Goal: Transaction & Acquisition: Book appointment/travel/reservation

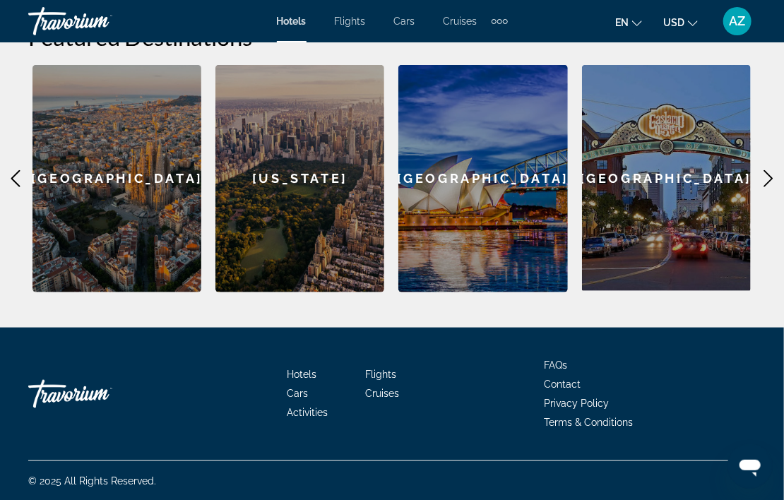
scroll to position [321, 0]
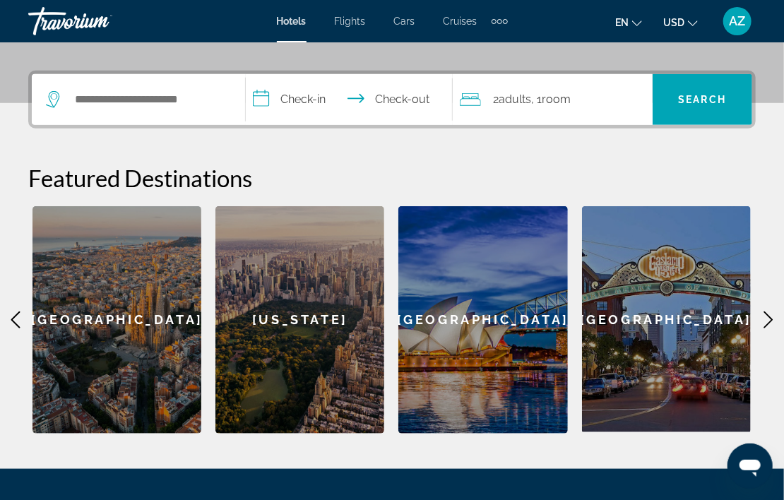
click at [768, 327] on icon "Main content" at bounding box center [768, 320] width 17 height 17
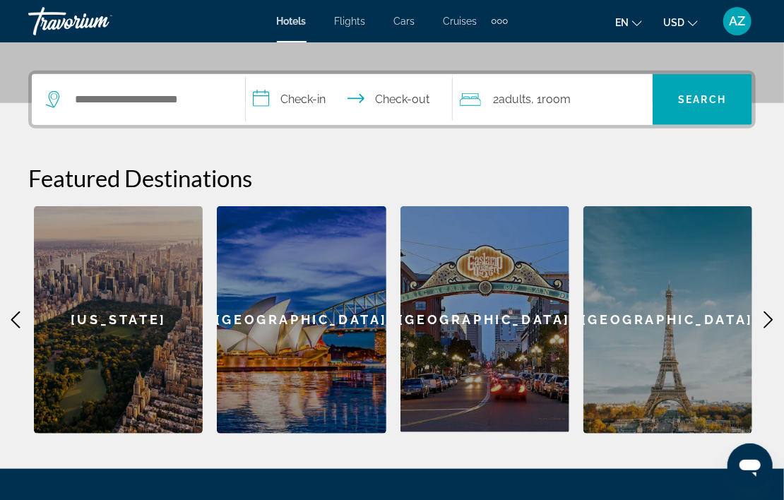
click at [768, 327] on icon "Main content" at bounding box center [768, 320] width 17 height 17
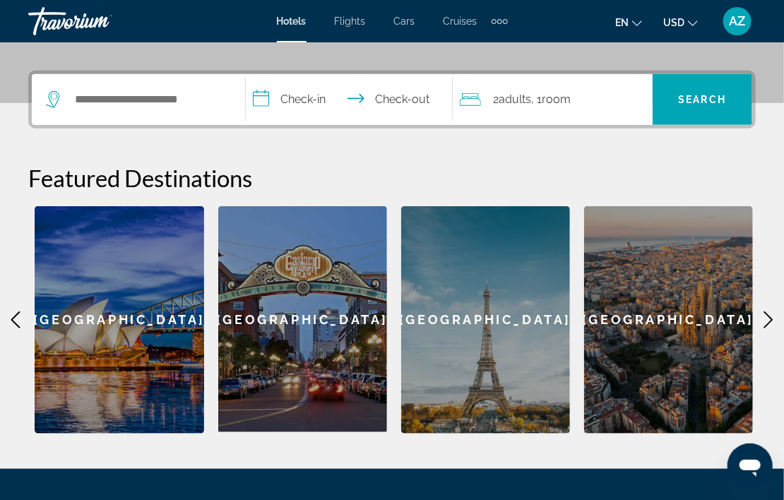
click at [768, 327] on icon "Main content" at bounding box center [768, 320] width 17 height 17
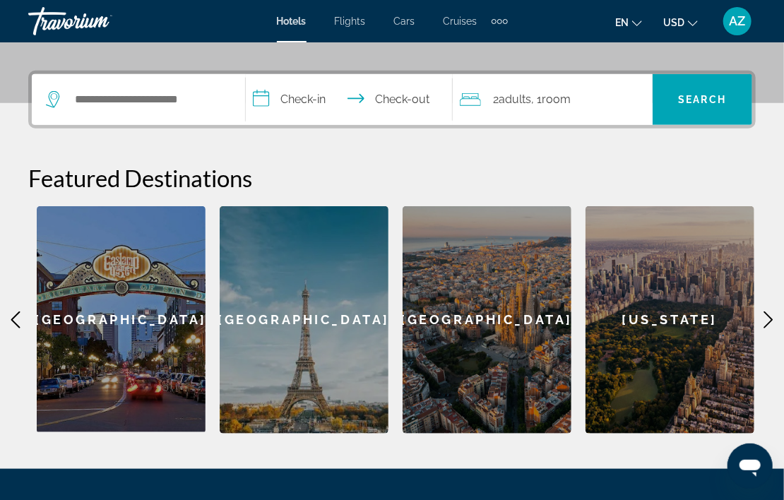
click at [768, 327] on icon "Main content" at bounding box center [768, 320] width 17 height 17
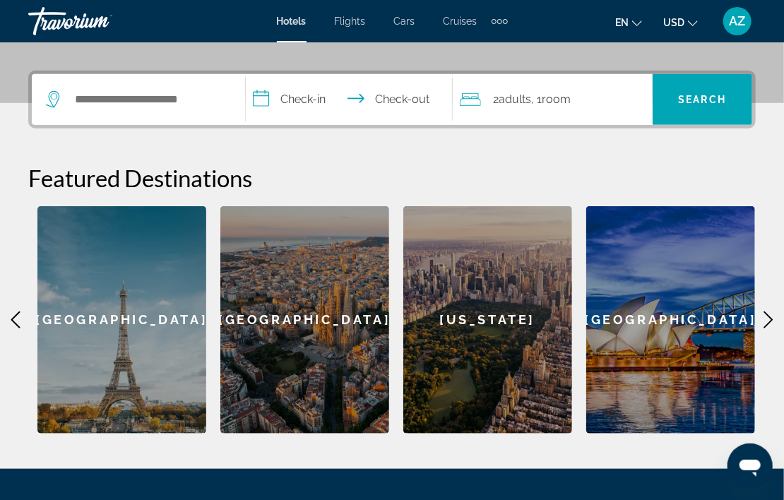
click at [768, 327] on icon "Main content" at bounding box center [768, 320] width 17 height 17
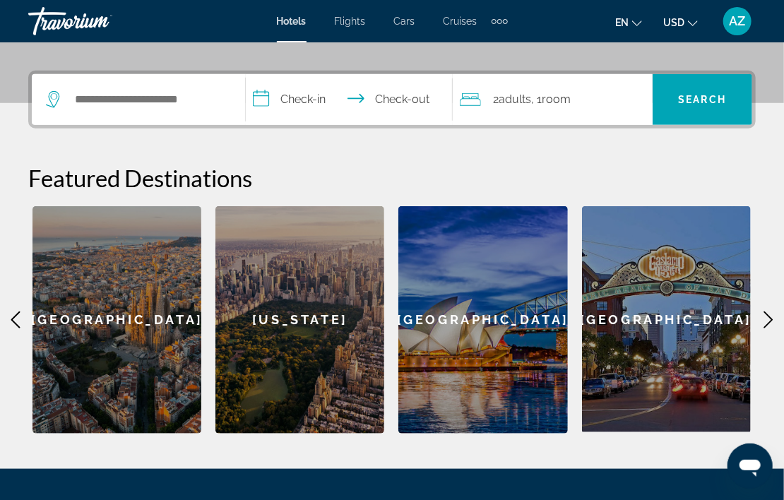
click at [768, 327] on icon "Main content" at bounding box center [768, 320] width 17 height 17
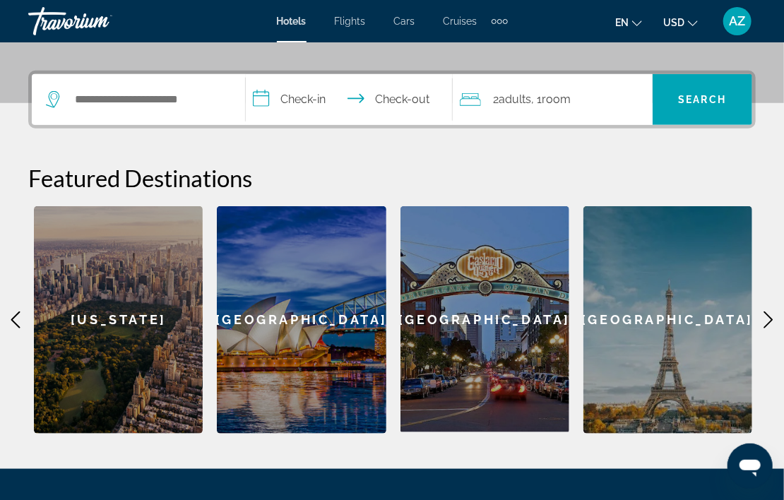
click at [768, 327] on icon "Main content" at bounding box center [768, 320] width 17 height 17
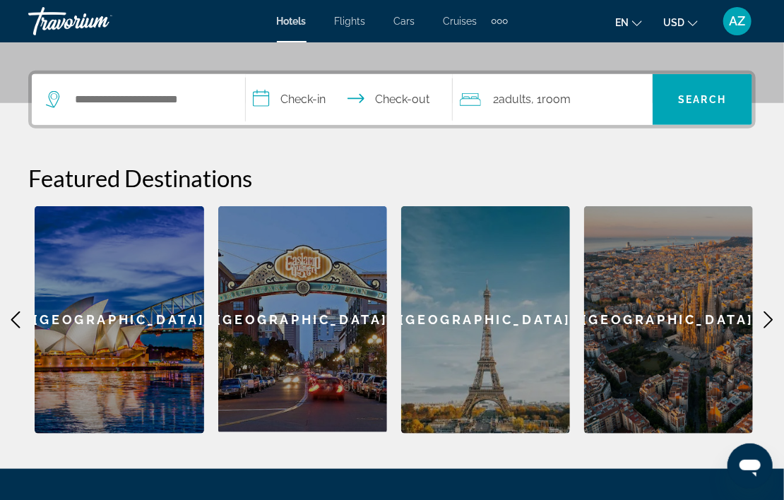
click at [768, 327] on icon "Main content" at bounding box center [768, 320] width 17 height 17
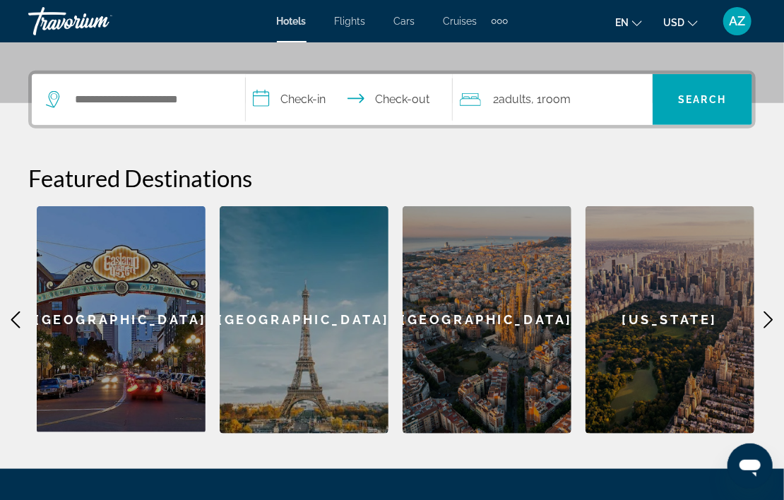
click at [327, 297] on div "[GEOGRAPHIC_DATA]" at bounding box center [304, 320] width 169 height 228
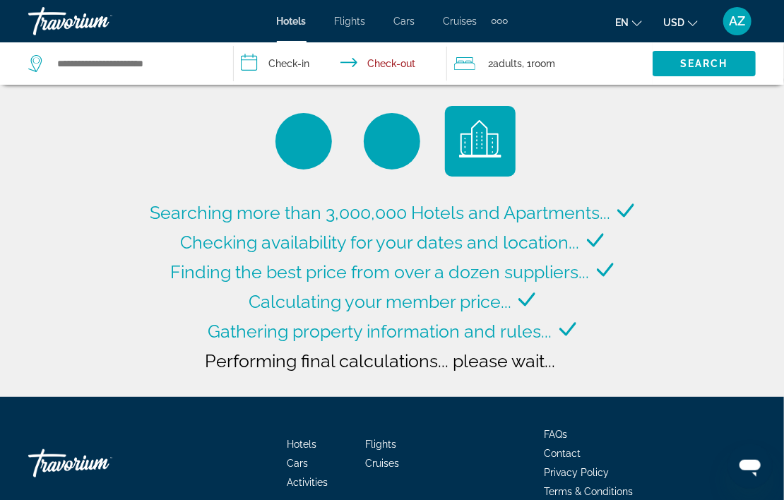
type input "**********"
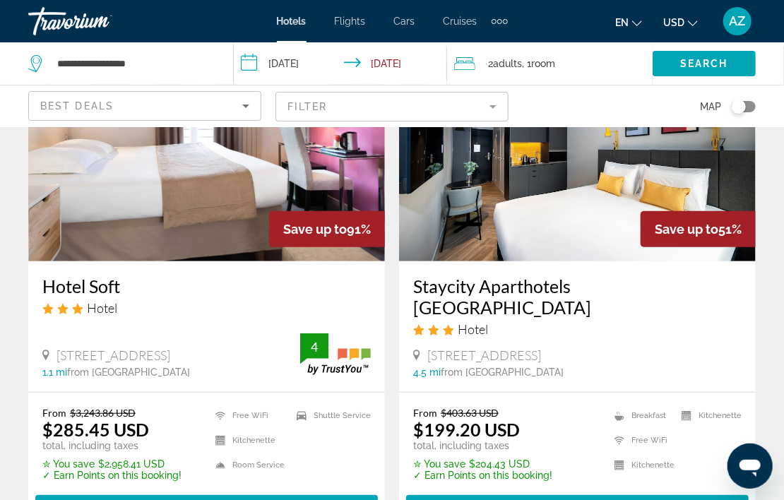
scroll to position [283, 0]
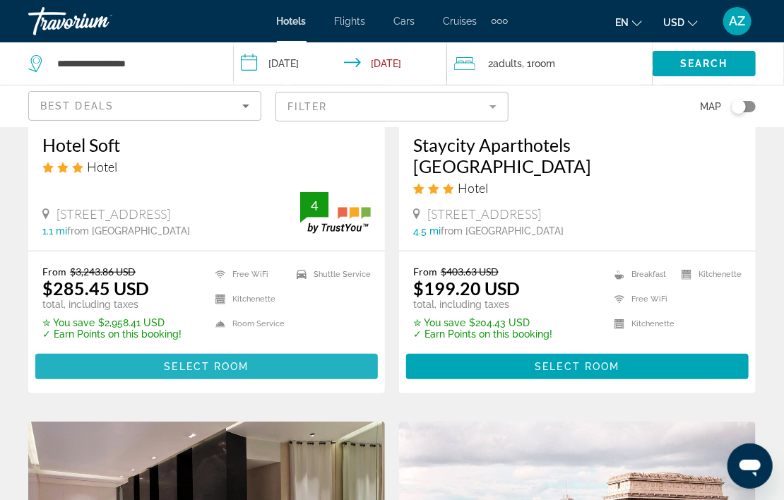
click at [218, 366] on span "Main content" at bounding box center [206, 367] width 343 height 34
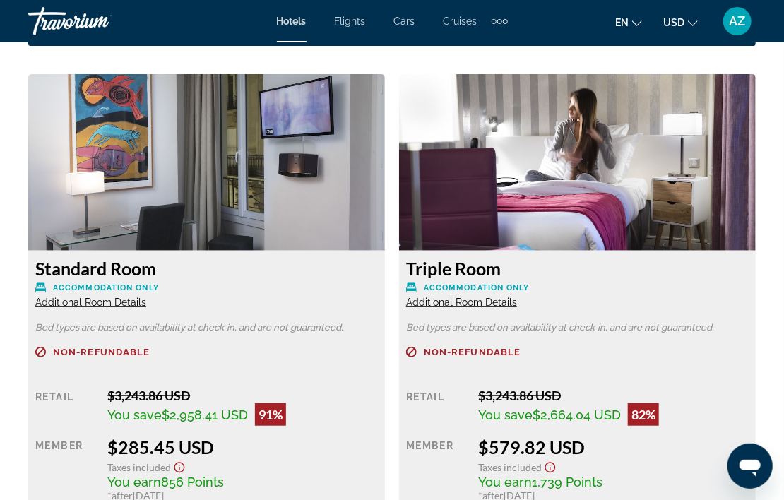
scroll to position [2049, 0]
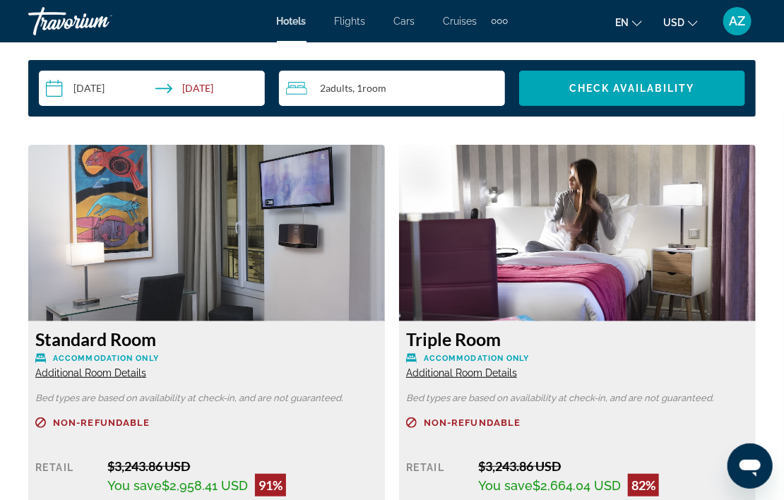
click at [239, 232] on img "Main content" at bounding box center [206, 233] width 357 height 177
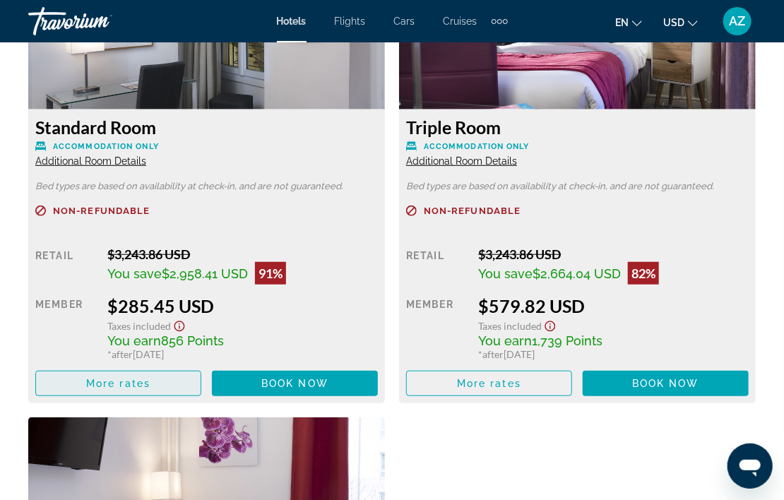
drag, startPoint x: 304, startPoint y: 368, endPoint x: 139, endPoint y: 364, distance: 164.7
click at [139, 371] on div "More rates Book now No longer available" at bounding box center [206, 383] width 343 height 25
click at [137, 367] on span "Main content" at bounding box center [118, 384] width 165 height 34
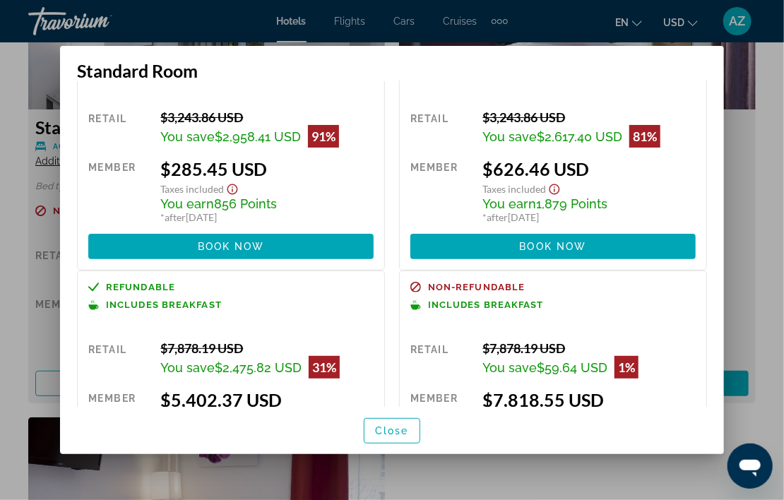
scroll to position [2, 0]
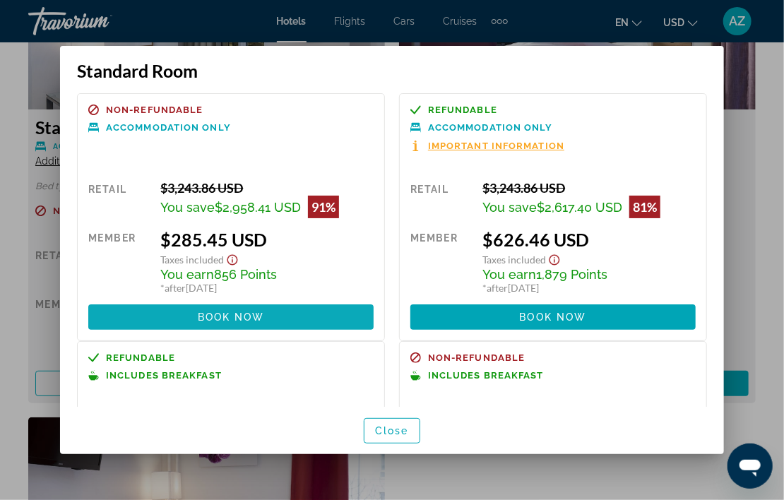
click at [285, 310] on span at bounding box center [230, 317] width 285 height 34
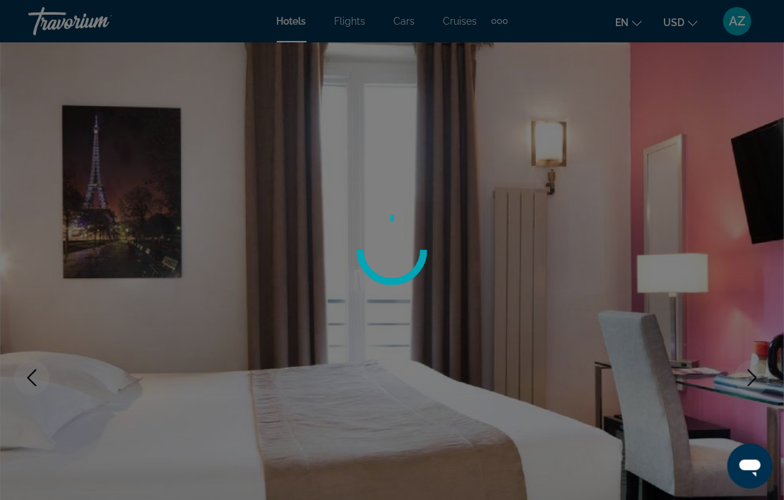
scroll to position [2261, 0]
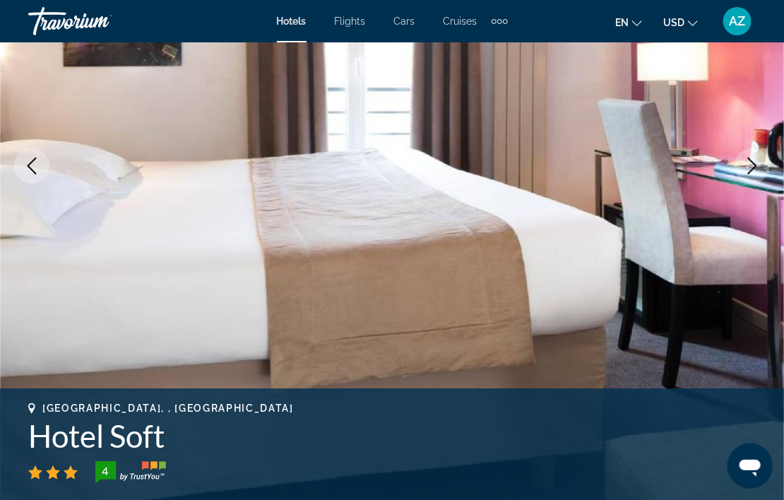
scroll to position [71, 0]
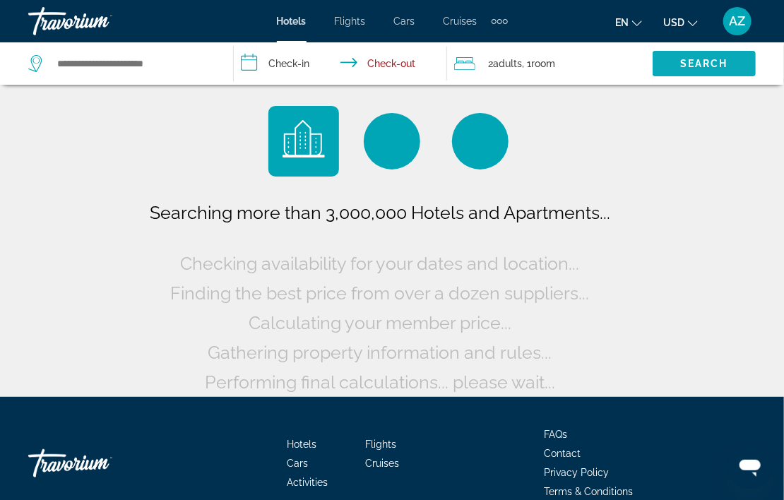
click at [666, 68] on span "Search widget" at bounding box center [704, 64] width 103 height 34
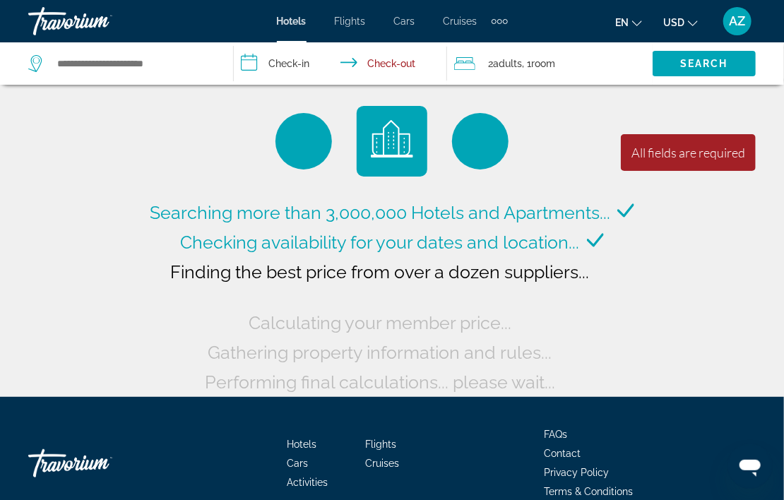
click at [457, 28] on div "Hotels Flights Cars Cruises Activities Hotels Flights Cars Cruises Activities" at bounding box center [392, 21] width 231 height 23
click at [455, 22] on span "Cruises" at bounding box center [461, 21] width 34 height 11
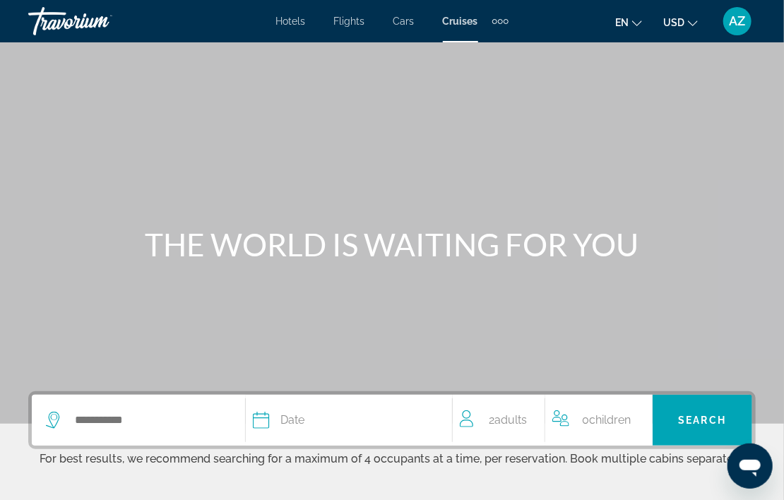
scroll to position [141, 0]
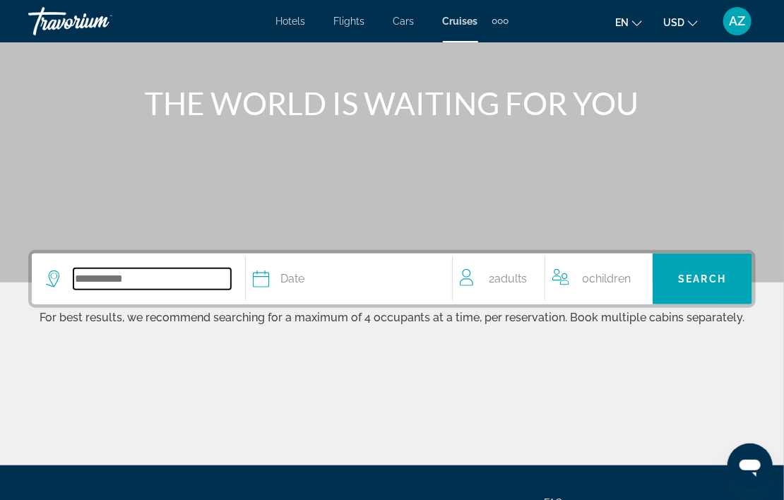
click at [150, 283] on input "Search widget" at bounding box center [152, 279] width 158 height 21
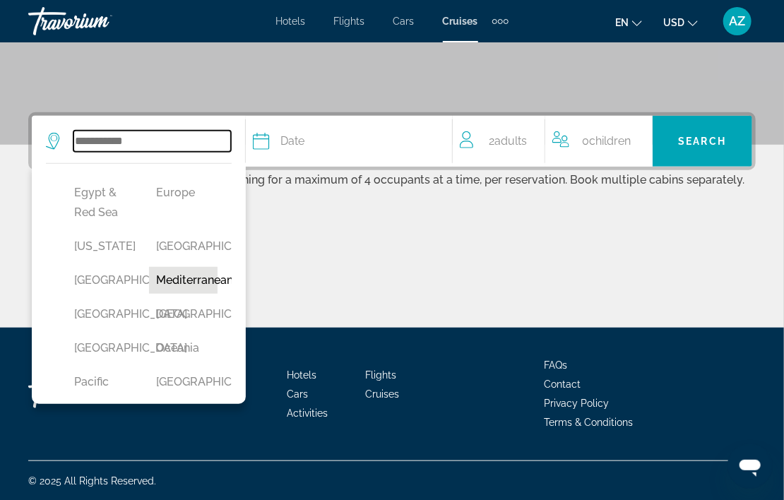
scroll to position [424, 0]
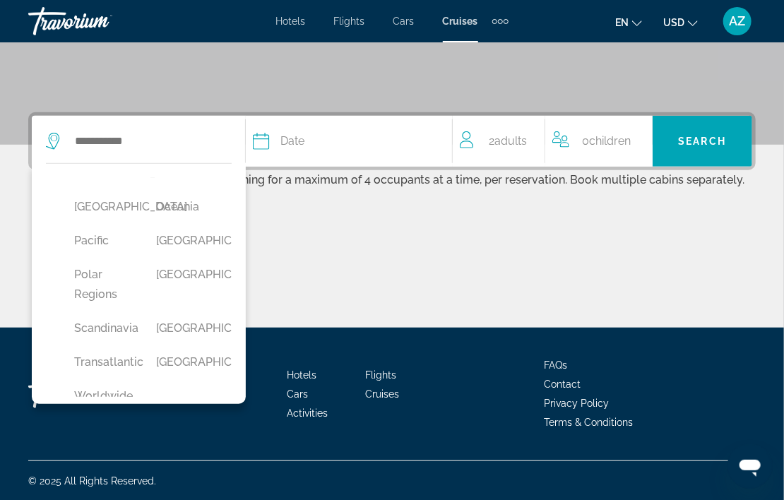
click at [206, 153] on button "Mediterranean" at bounding box center [183, 139] width 68 height 27
type input "**********"
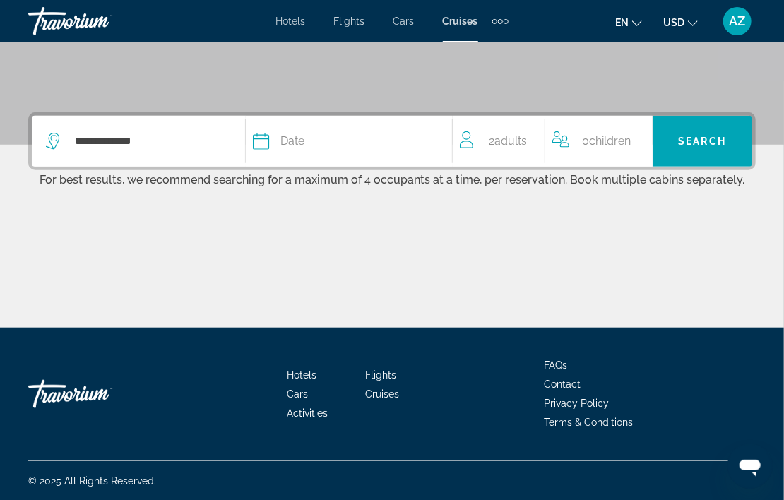
click at [327, 138] on div "Date" at bounding box center [345, 141] width 185 height 20
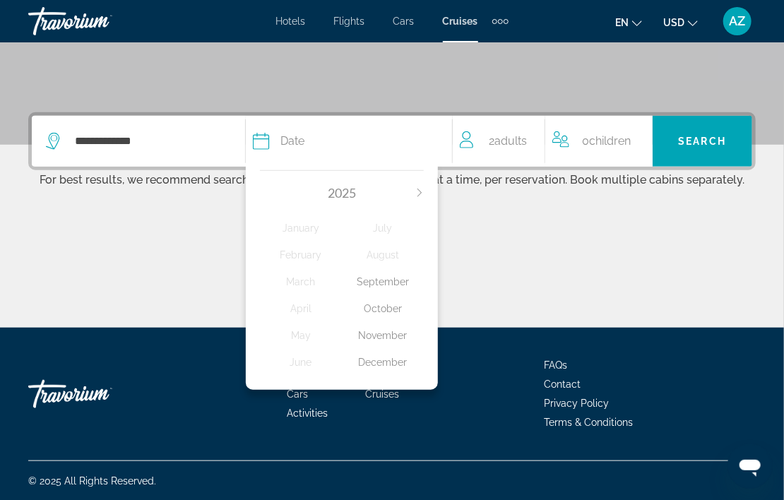
click at [379, 310] on div "October" at bounding box center [383, 308] width 82 height 25
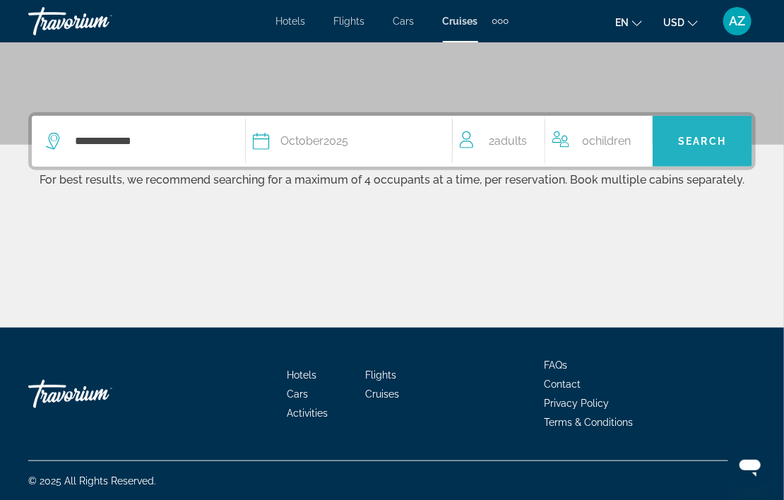
click at [707, 145] on span "Search" at bounding box center [702, 141] width 48 height 11
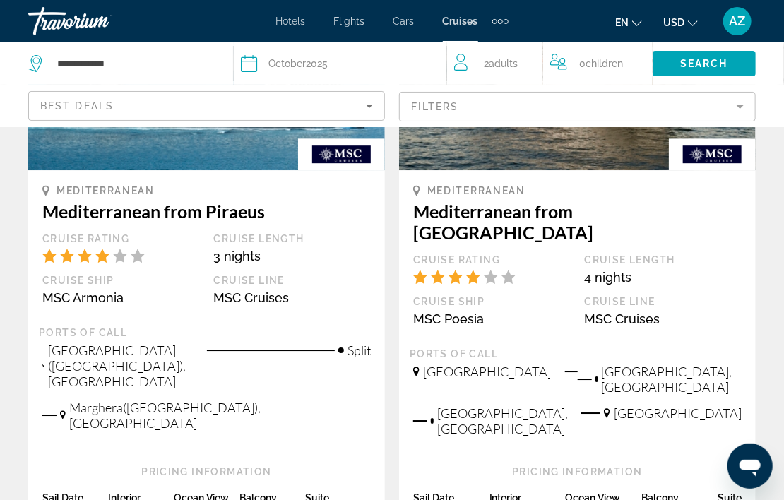
scroll to position [1687, 0]
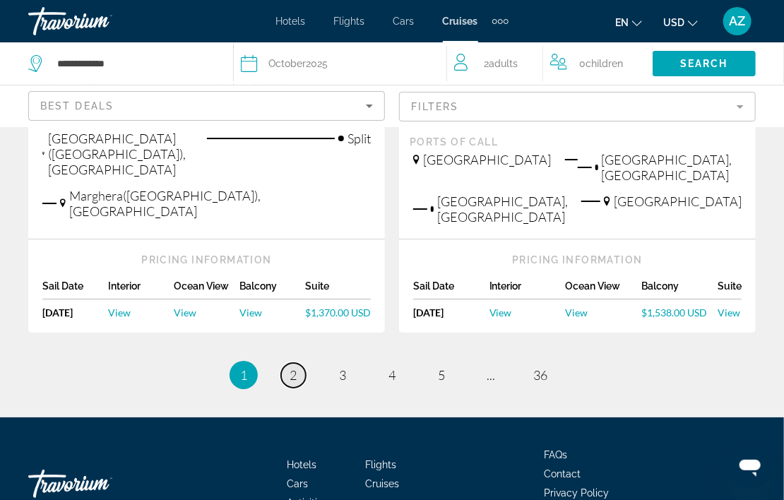
click at [285, 363] on link "page 2" at bounding box center [293, 375] width 25 height 25
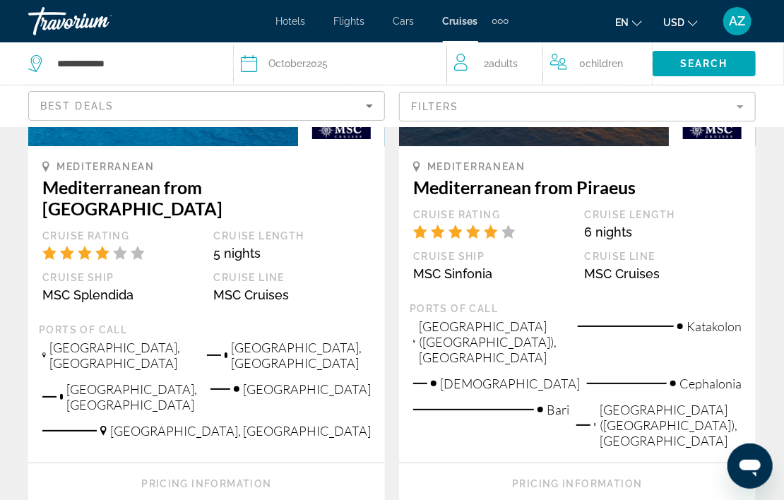
scroll to position [2082, 0]
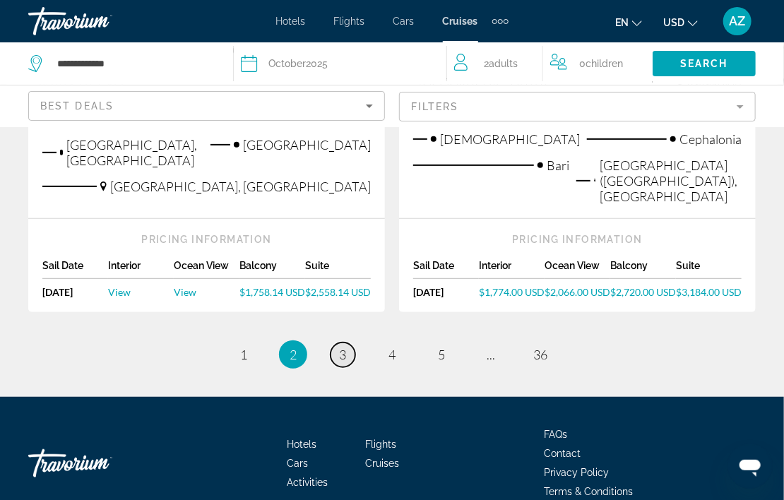
click at [334, 343] on link "page 3" at bounding box center [343, 355] width 25 height 25
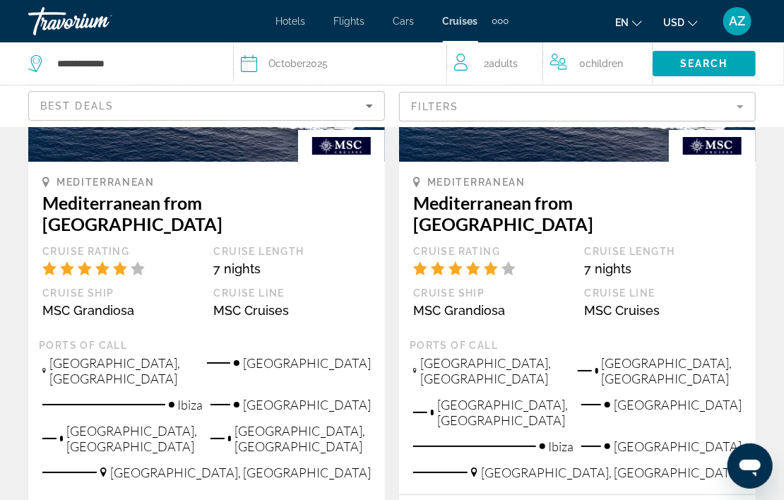
scroll to position [2049, 0]
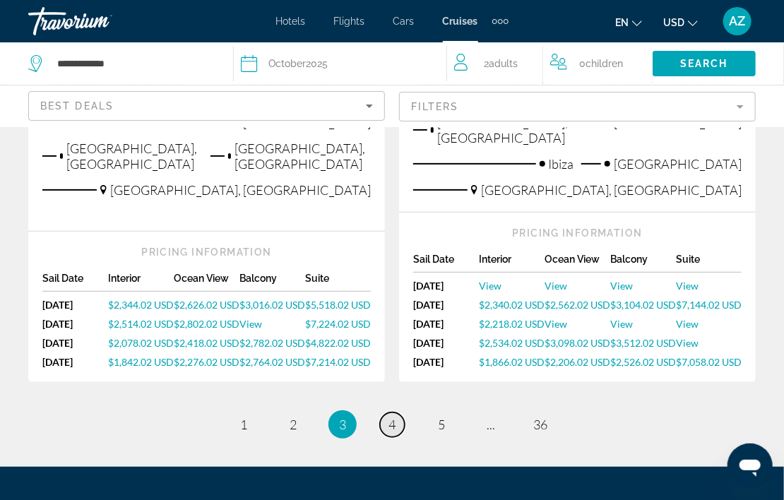
click at [403, 413] on link "page 4" at bounding box center [392, 425] width 25 height 25
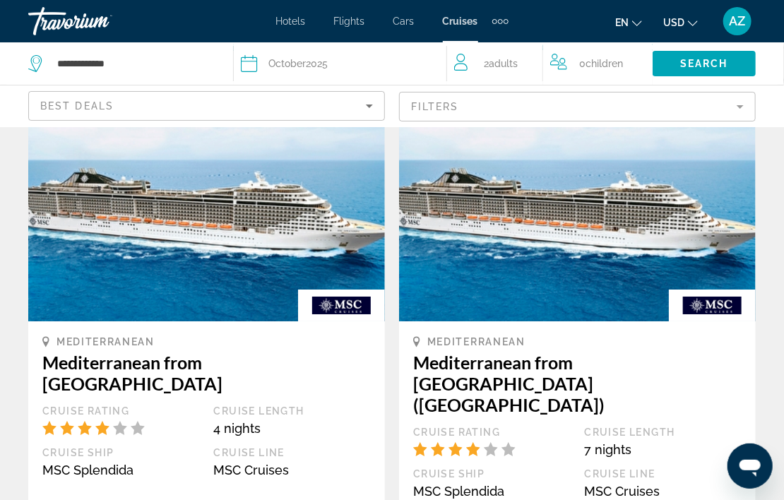
scroll to position [1979, 0]
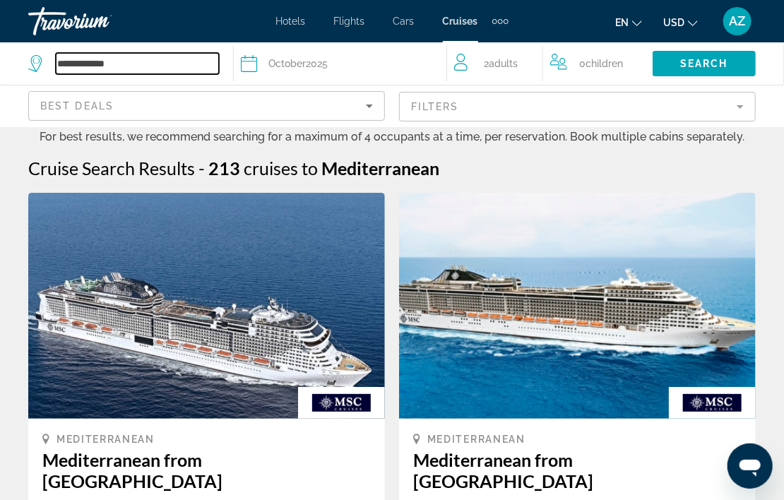
click at [110, 62] on input "**********" at bounding box center [137, 63] width 163 height 21
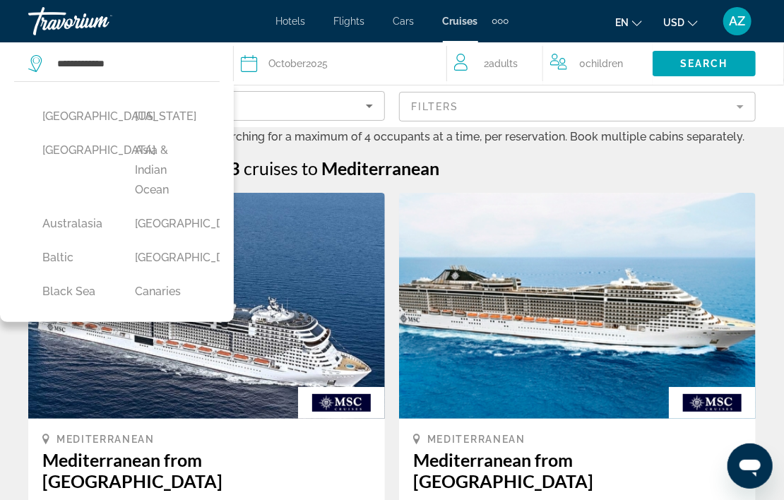
click at [249, 95] on div "Best Deals" at bounding box center [206, 112] width 333 height 40
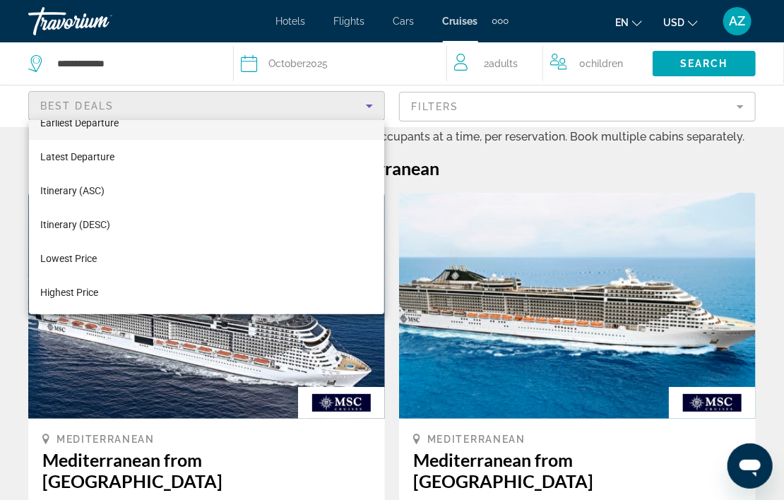
scroll to position [71, 0]
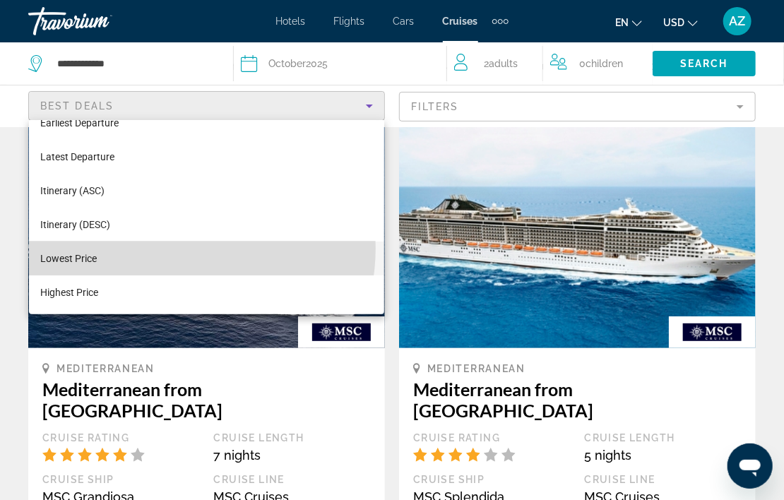
click at [170, 248] on mat-option "Lowest Price" at bounding box center [207, 259] width 356 height 34
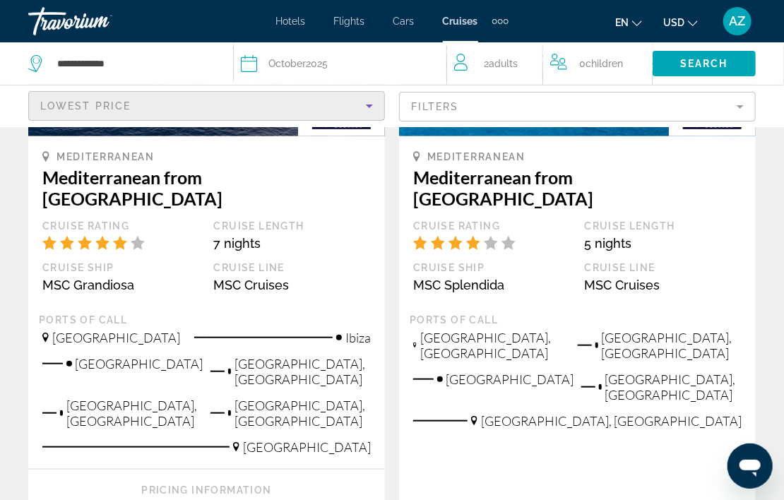
scroll to position [71, 0]
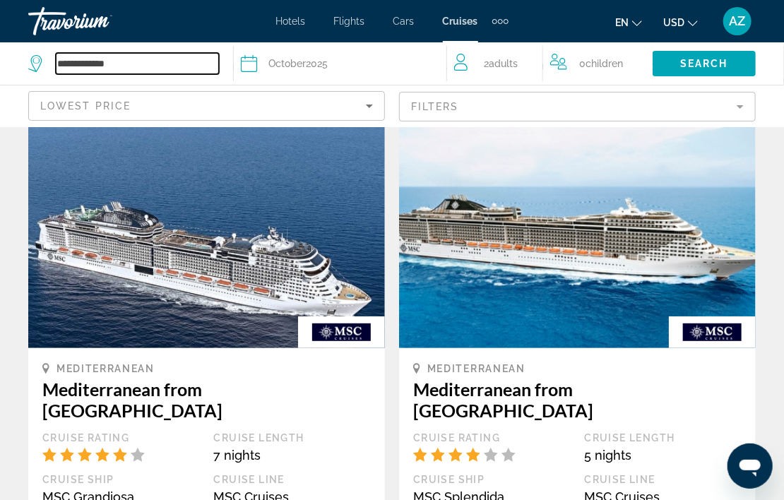
click at [117, 61] on input "**********" at bounding box center [137, 63] width 163 height 21
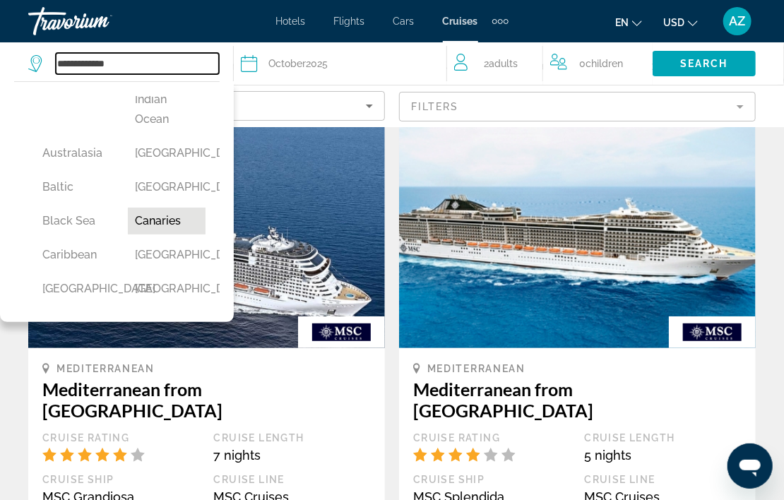
scroll to position [141, 0]
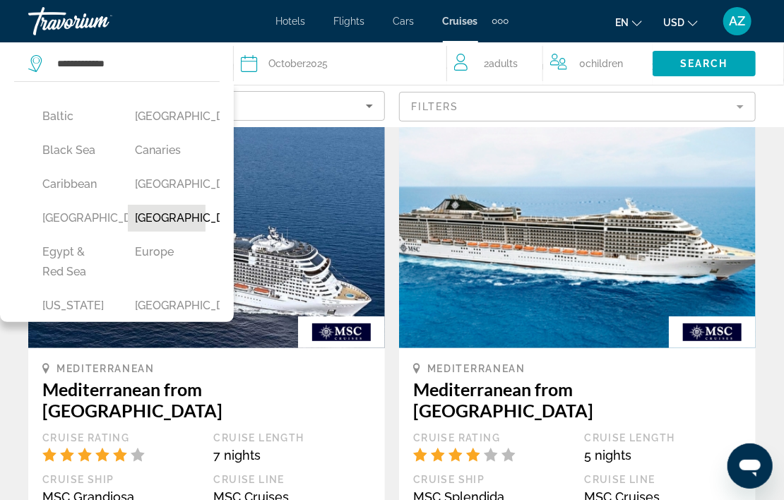
click at [170, 232] on button "[GEOGRAPHIC_DATA]" at bounding box center [167, 218] width 78 height 27
type input "**********"
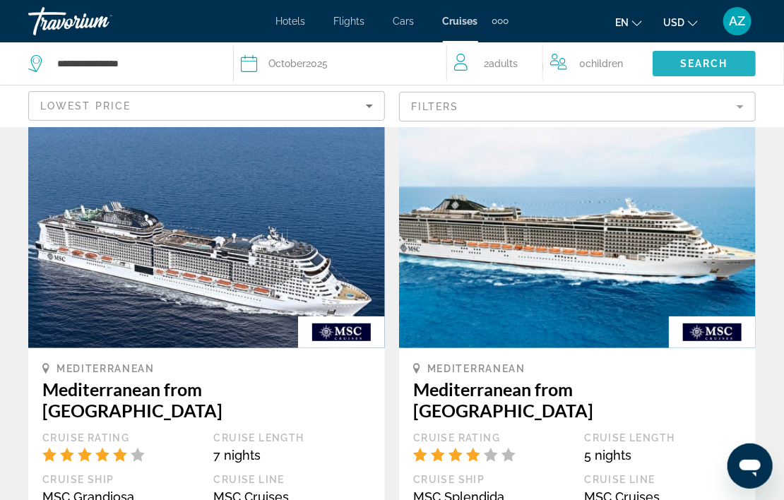
click at [683, 61] on span "Search" at bounding box center [704, 63] width 48 height 11
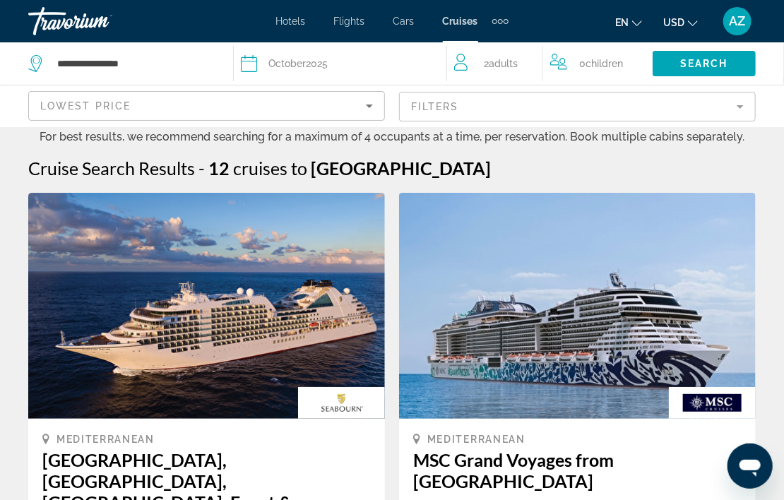
click at [347, 63] on div "Date [DATE]" at bounding box center [336, 64] width 191 height 20
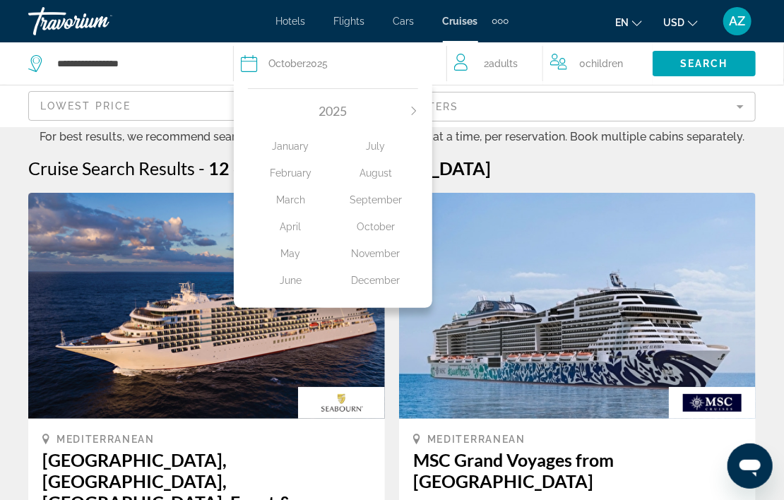
click at [466, 82] on div "2 Adult Adults" at bounding box center [498, 63] width 89 height 42
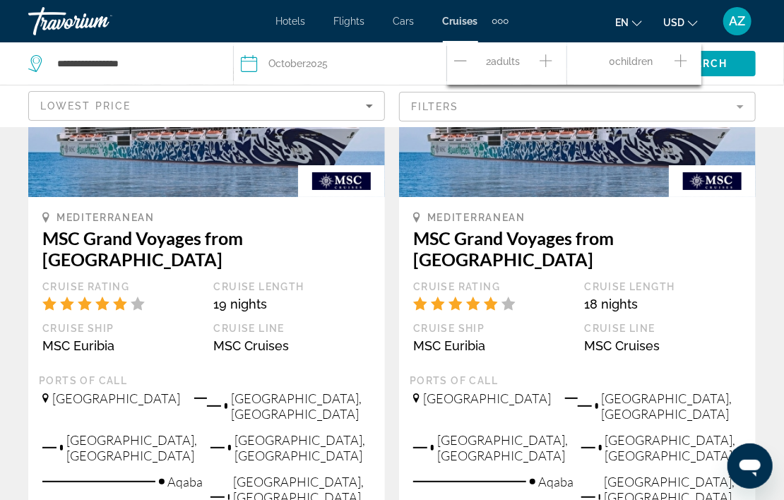
scroll to position [1979, 0]
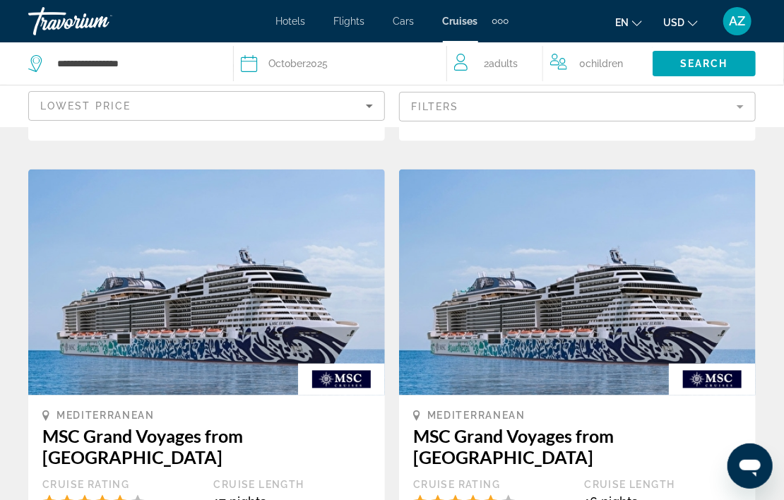
scroll to position [636, 0]
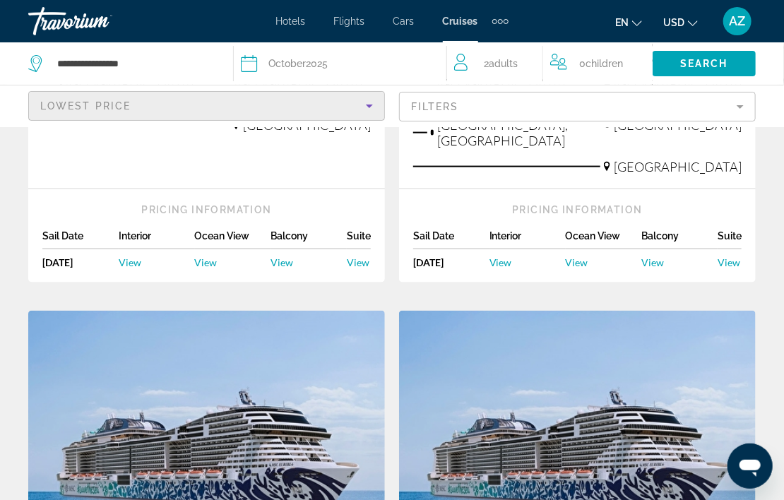
drag, startPoint x: 430, startPoint y: 370, endPoint x: 305, endPoint y: 109, distance: 288.9
click at [305, 109] on div "Lowest Price" at bounding box center [203, 106] width 326 height 17
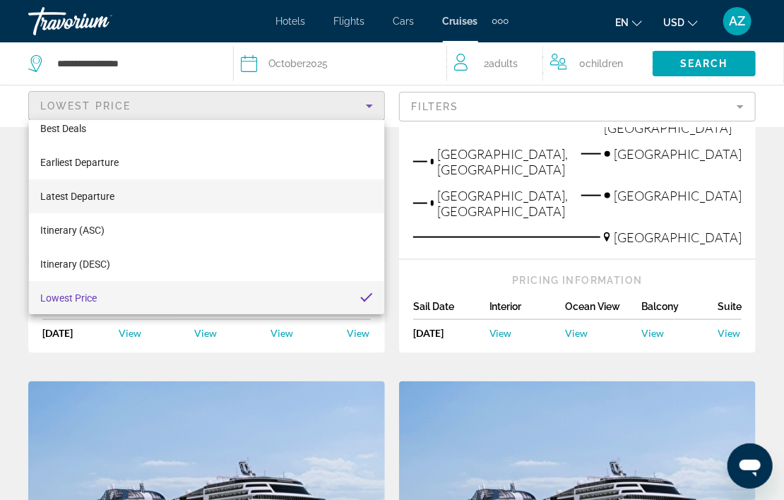
scroll to position [0, 0]
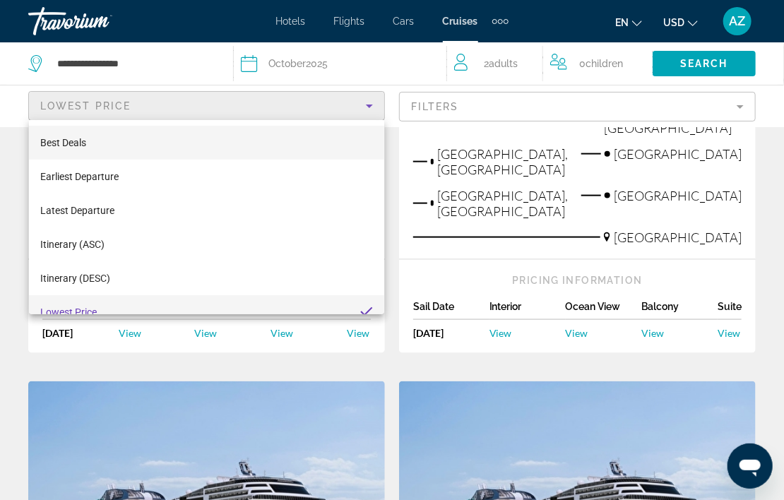
click at [181, 135] on mat-option "Best Deals" at bounding box center [207, 143] width 356 height 34
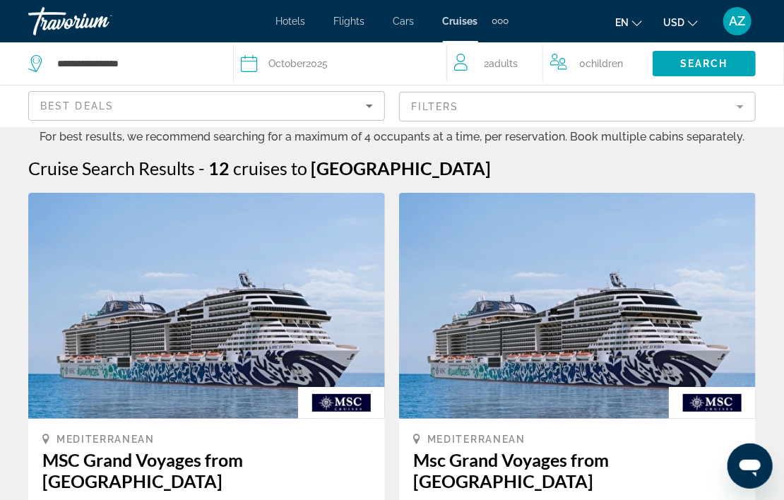
click at [375, 64] on div "Date [DATE]" at bounding box center [336, 64] width 191 height 20
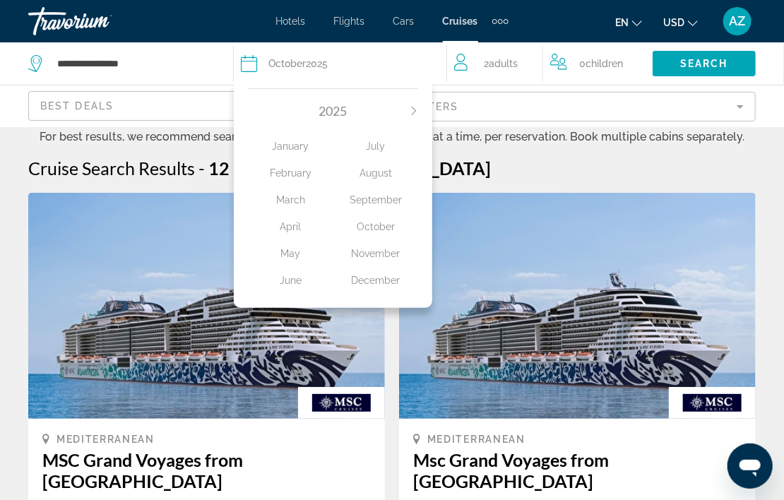
click at [288, 252] on div "May" at bounding box center [290, 253] width 85 height 25
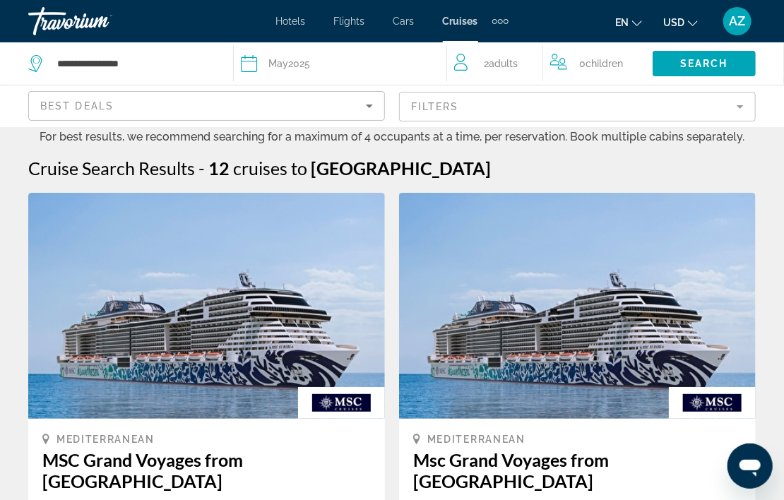
click at [364, 70] on div "Date [DATE]" at bounding box center [336, 64] width 191 height 20
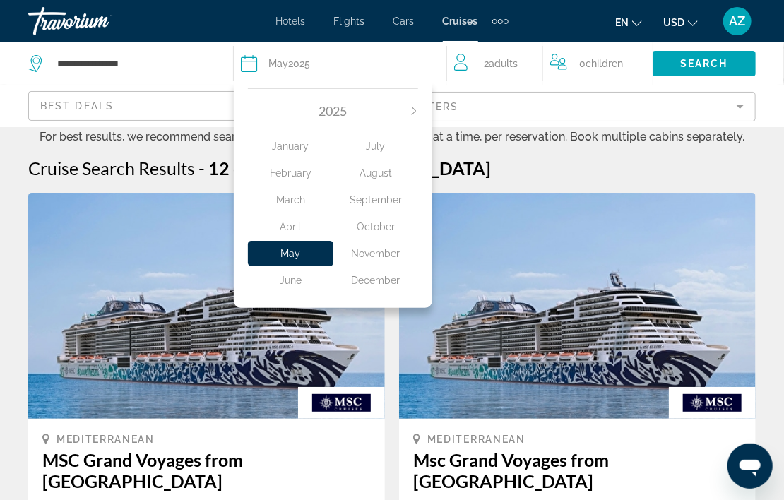
drag, startPoint x: 382, startPoint y: 224, endPoint x: 378, endPoint y: 258, distance: 34.1
click at [378, 258] on div "July August September October November December" at bounding box center [376, 213] width 85 height 161
click at [381, 255] on div "November" at bounding box center [376, 253] width 85 height 25
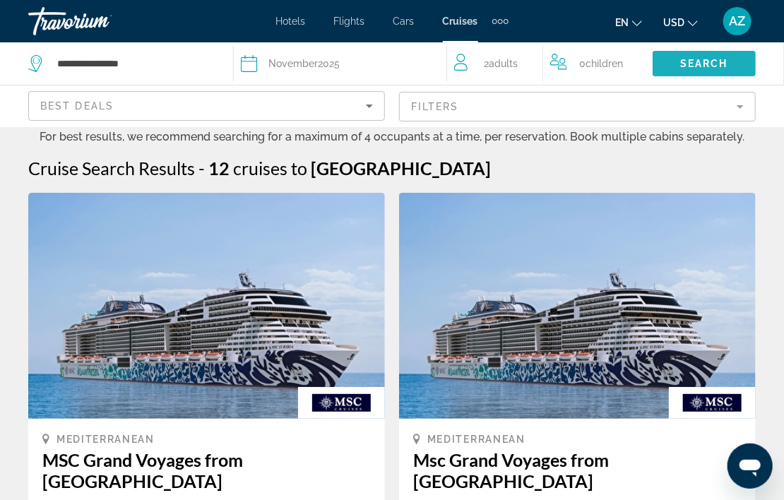
drag, startPoint x: 701, startPoint y: 69, endPoint x: 698, endPoint y: 76, distance: 7.6
click at [699, 76] on span "Search widget" at bounding box center [704, 64] width 103 height 34
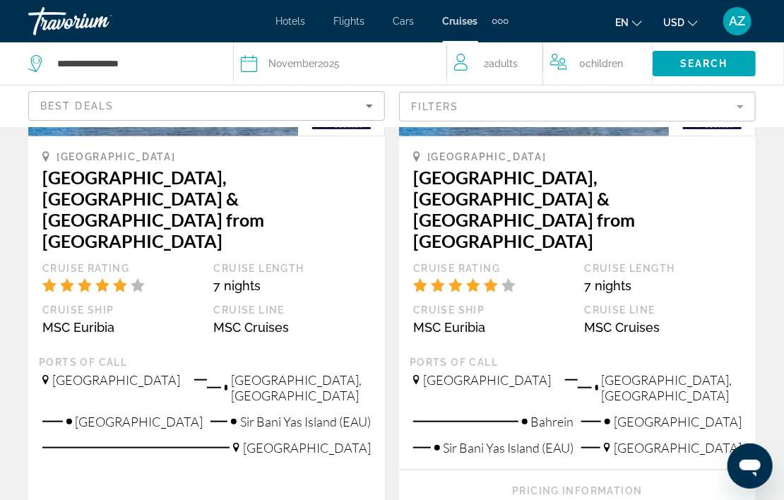
scroll to position [141, 0]
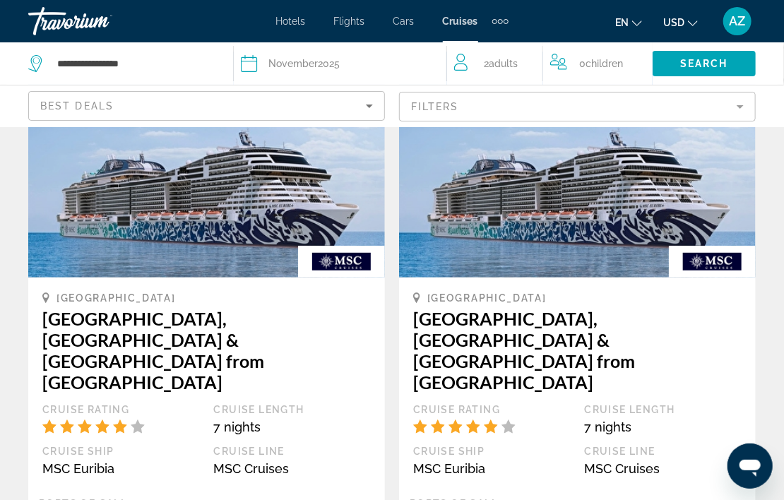
click at [246, 234] on img "Main content" at bounding box center [206, 165] width 357 height 226
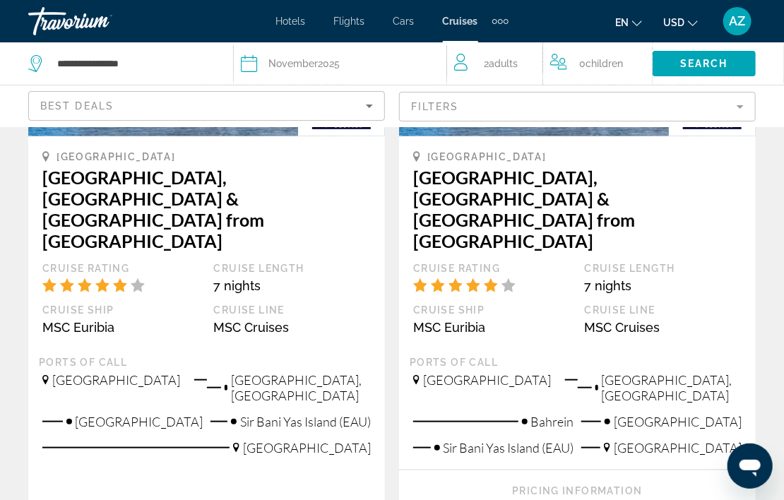
scroll to position [0, 0]
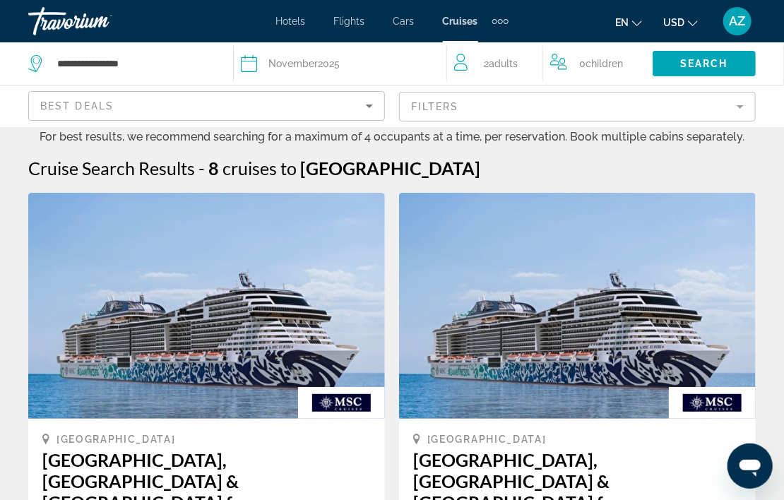
click at [596, 70] on span "0 Child Children" at bounding box center [602, 64] width 44 height 20
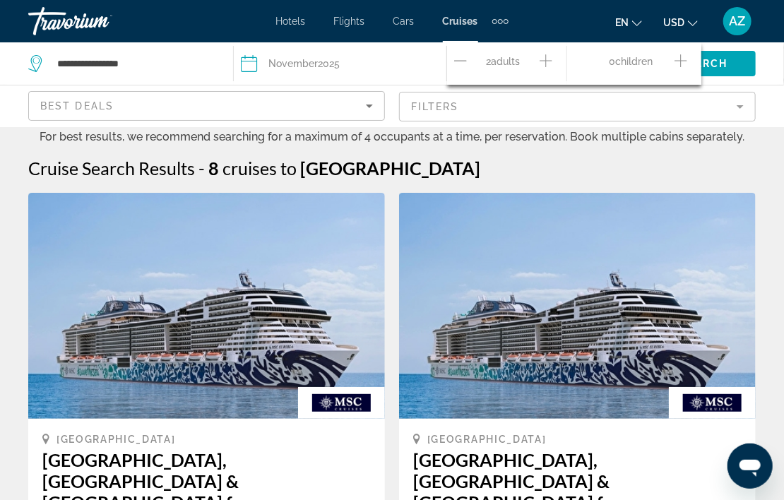
click at [543, 65] on icon "Increment adults" at bounding box center [546, 60] width 13 height 17
click at [689, 65] on div "0 Child Children" at bounding box center [634, 63] width 134 height 42
click at [689, 63] on div "0 Child Children" at bounding box center [634, 63] width 134 height 42
click at [680, 62] on icon "Increment children" at bounding box center [681, 60] width 13 height 17
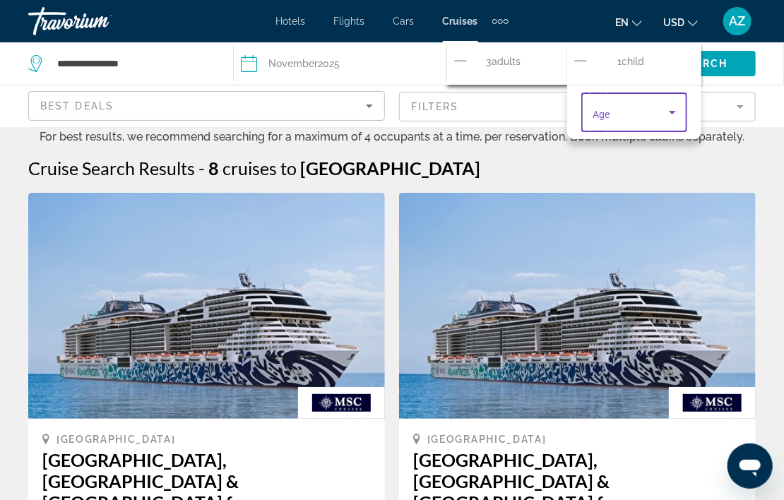
click at [673, 115] on icon "Travelers: 3 adults, 1 child" at bounding box center [672, 112] width 17 height 17
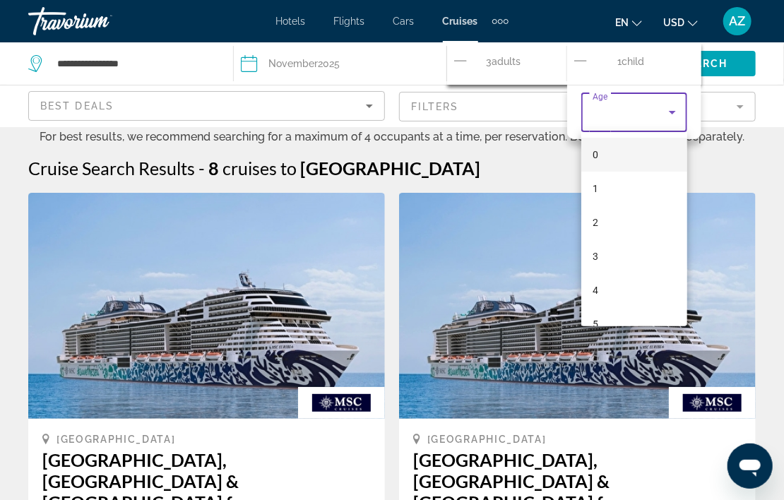
scroll to position [71, 0]
click at [609, 214] on mat-option "4" at bounding box center [635, 220] width 106 height 34
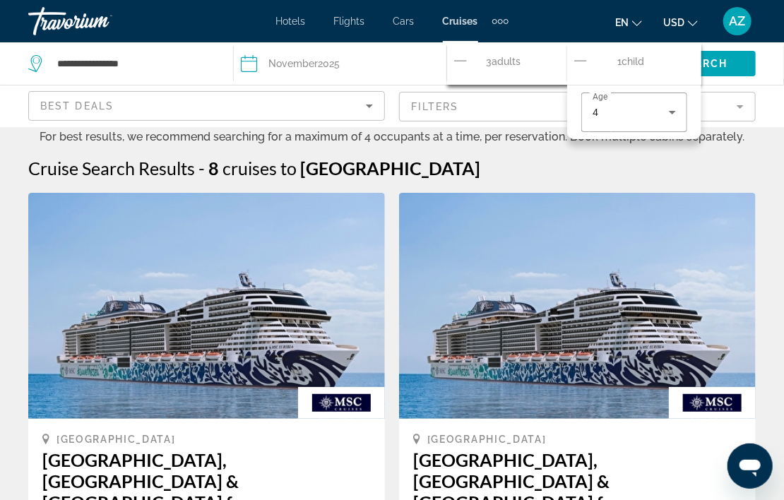
click at [657, 57] on div "1 Child Children" at bounding box center [630, 64] width 113 height 25
click at [646, 61] on div "1 Child Children" at bounding box center [630, 64] width 113 height 25
click at [599, 56] on div "1 Child Children" at bounding box center [630, 64] width 113 height 25
click at [678, 118] on icon "Travelers: 3 adults, 1 child" at bounding box center [672, 112] width 17 height 17
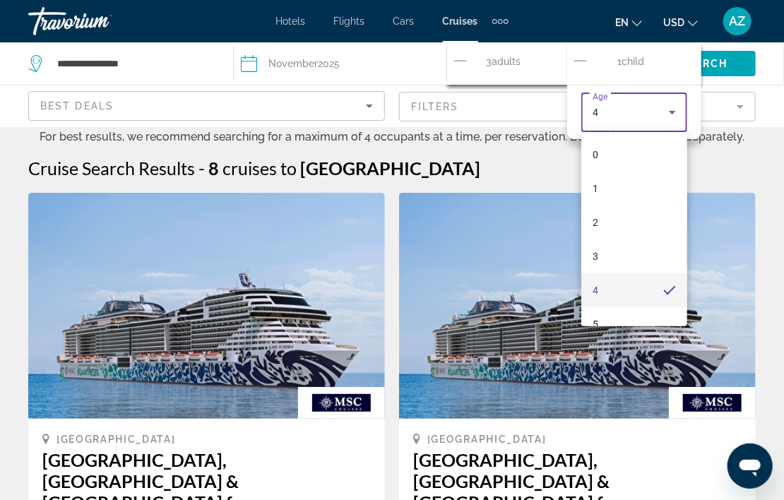
click at [669, 64] on div at bounding box center [392, 250] width 784 height 500
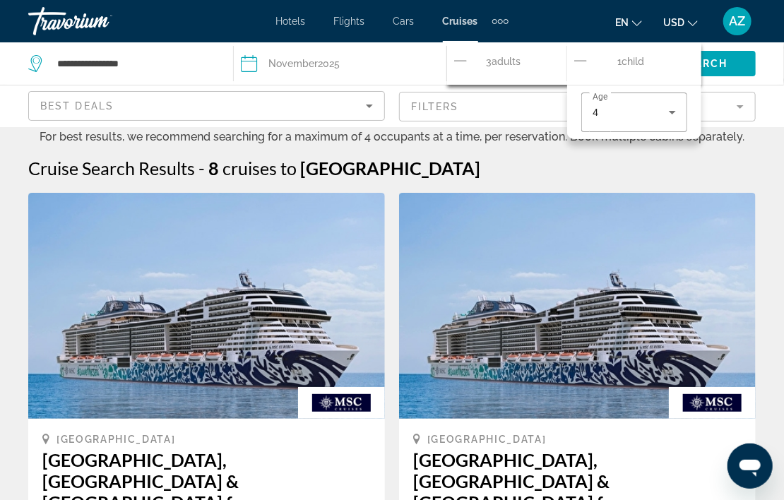
click at [629, 57] on span "Child" at bounding box center [633, 61] width 23 height 11
click at [627, 57] on span "Child" at bounding box center [633, 61] width 23 height 11
click at [585, 60] on icon "Decrement children" at bounding box center [580, 60] width 13 height 1
click at [683, 59] on icon "Increment children" at bounding box center [681, 60] width 13 height 17
click at [527, 64] on div "3 Adult Adults" at bounding box center [510, 64] width 112 height 25
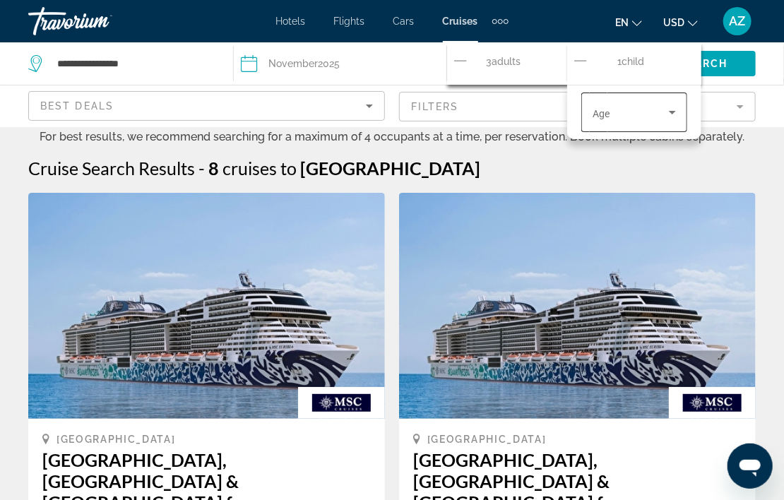
click at [681, 107] on div "Age" at bounding box center [635, 113] width 106 height 40
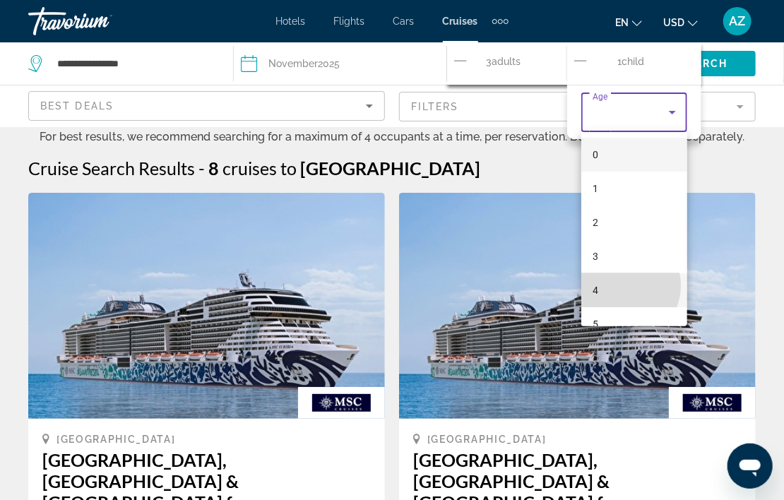
click at [622, 285] on mat-option "4" at bounding box center [635, 290] width 106 height 34
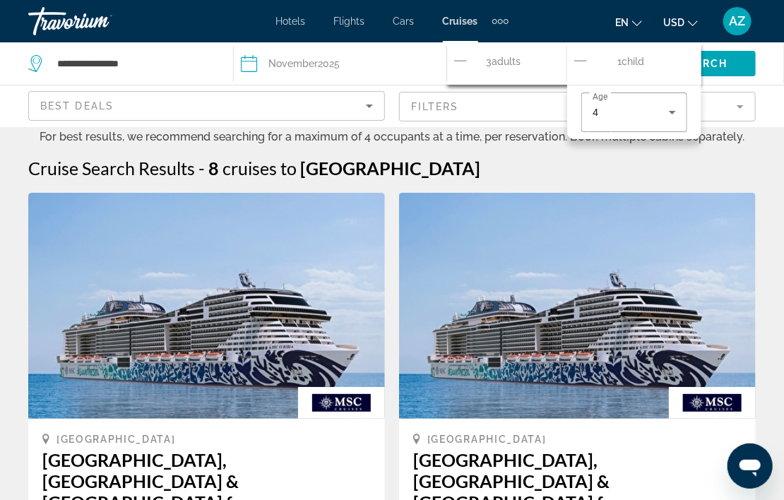
click at [667, 252] on img "Main content" at bounding box center [577, 306] width 357 height 226
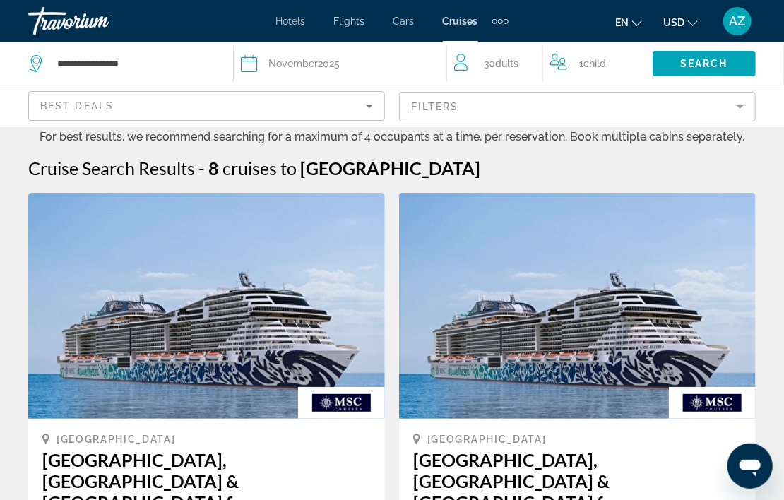
click at [529, 61] on div "3 Adult Adults" at bounding box center [498, 64] width 88 height 20
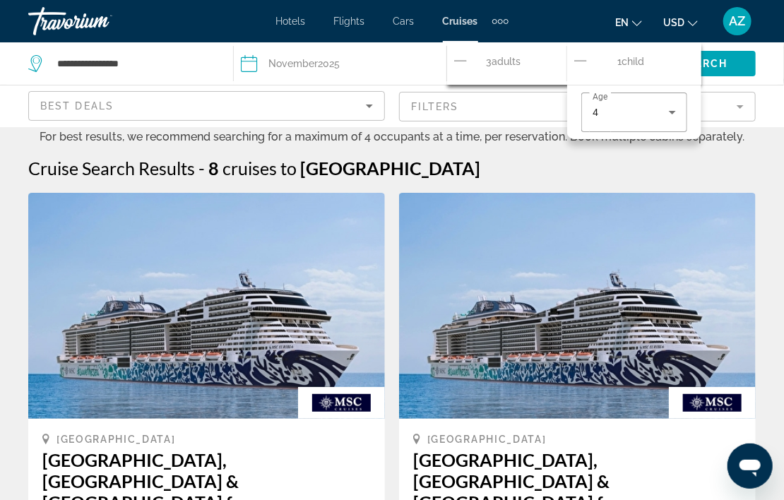
drag, startPoint x: 424, startPoint y: 50, endPoint x: 448, endPoint y: 57, distance: 25.0
click at [425, 50] on button "Date [DATE] [DATE] February March April May June July August September October …" at bounding box center [336, 63] width 191 height 42
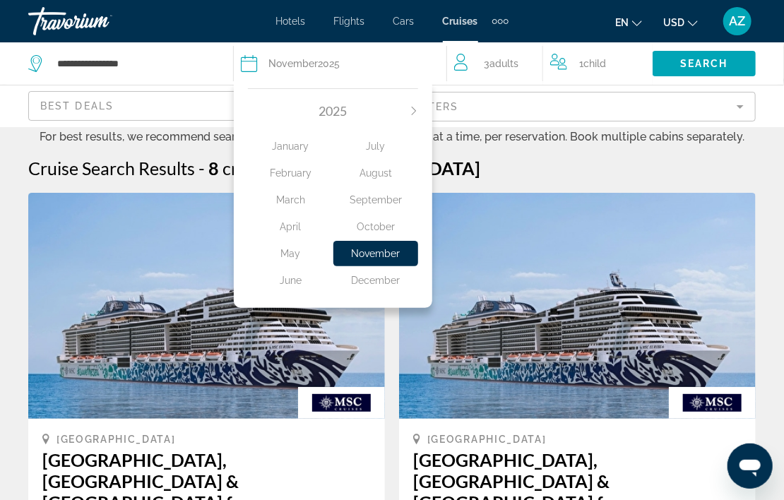
click at [489, 81] on div "3 Adult Adults" at bounding box center [498, 63] width 89 height 42
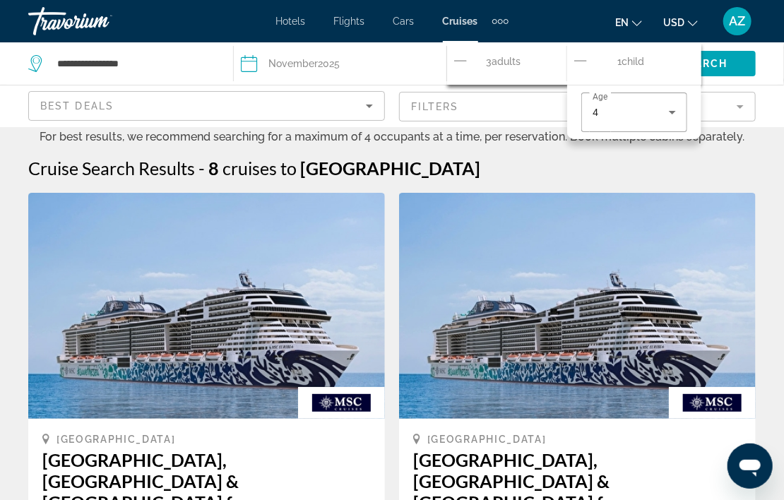
click at [463, 59] on icon "Decrement adults" at bounding box center [460, 60] width 13 height 17
click at [680, 61] on icon "Increment children" at bounding box center [681, 60] width 13 height 17
click at [625, 161] on div "Travelers: 2 adults, 2 children" at bounding box center [634, 152] width 83 height 40
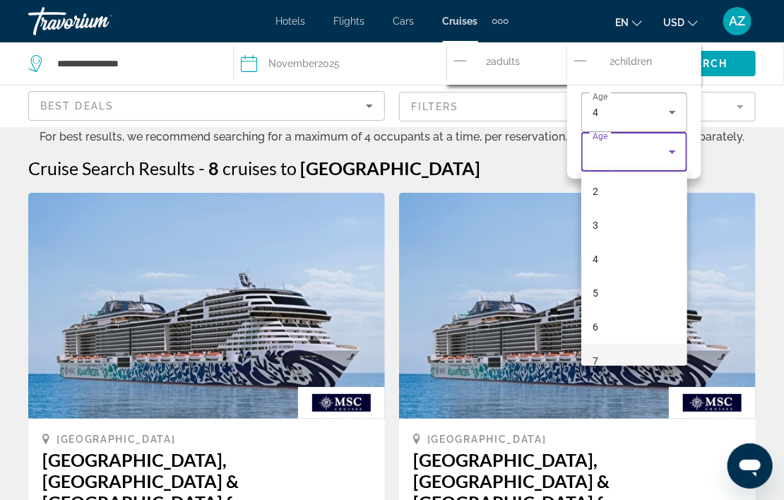
scroll to position [141, 0]
click at [622, 349] on mat-option "9" at bounding box center [635, 358] width 106 height 34
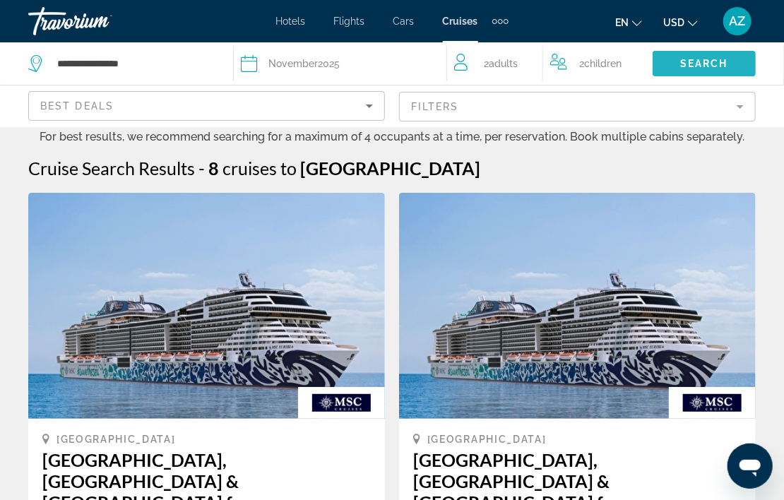
click at [713, 73] on span "Search widget" at bounding box center [704, 64] width 103 height 34
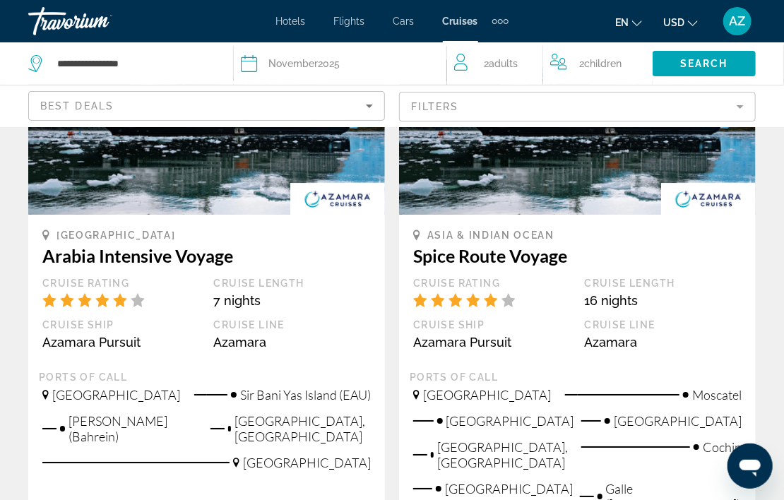
scroll to position [1837, 0]
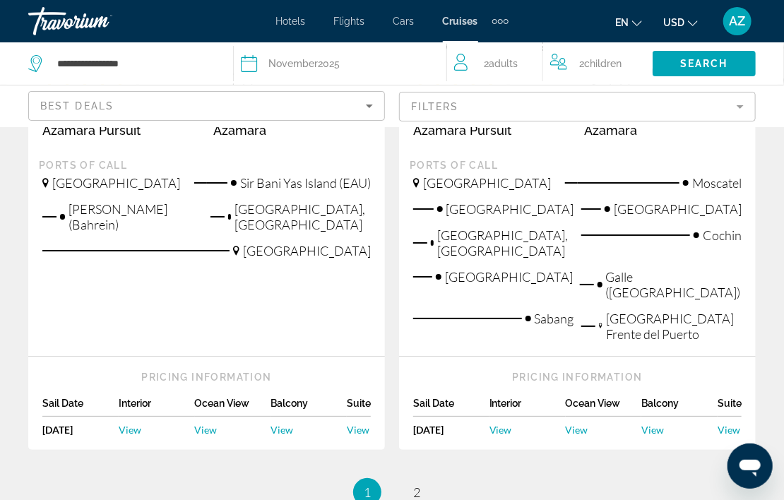
click at [133, 424] on span "View" at bounding box center [130, 430] width 23 height 12
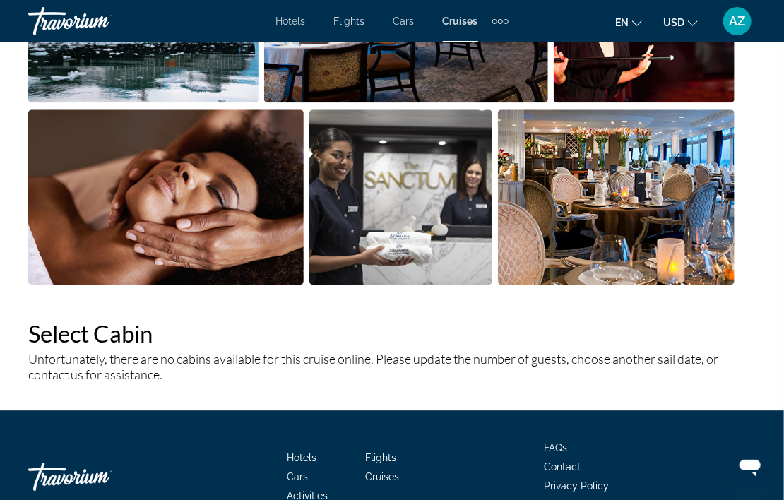
scroll to position [1272, 0]
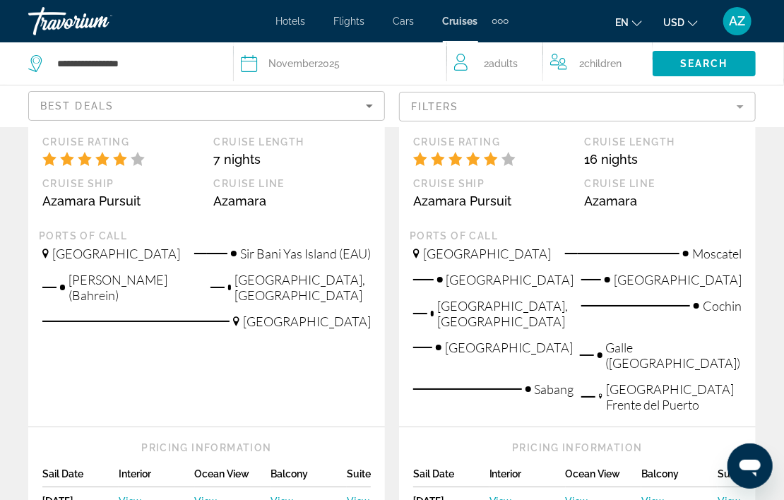
scroll to position [1908, 0]
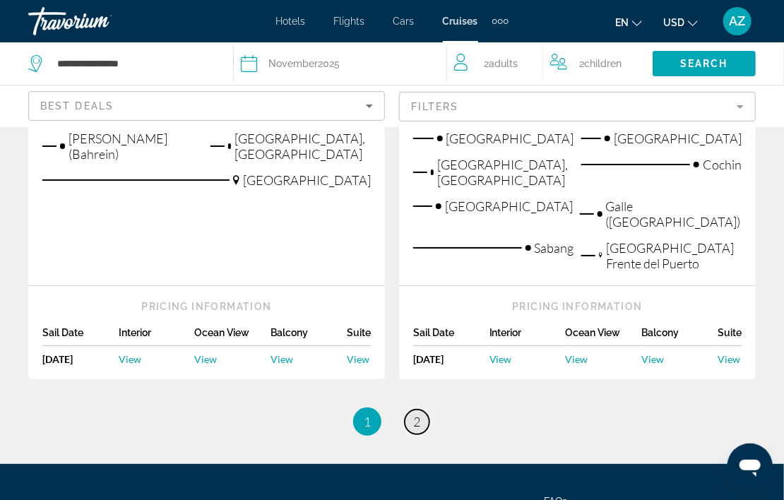
click at [416, 414] on span "2" at bounding box center [416, 422] width 7 height 16
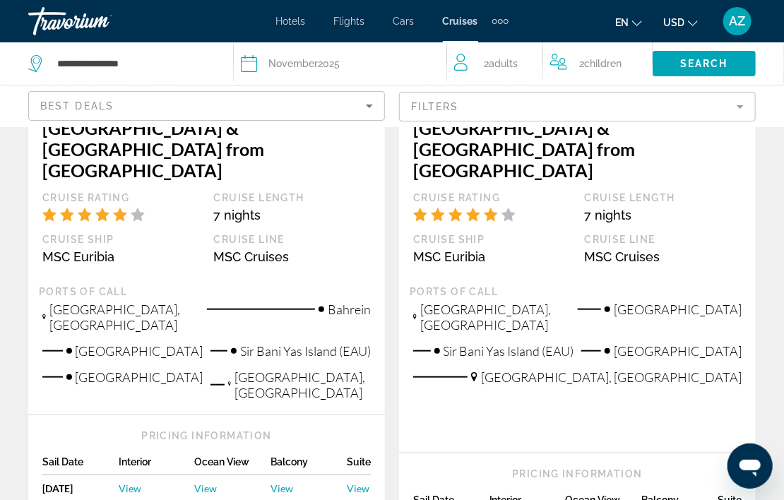
scroll to position [141, 0]
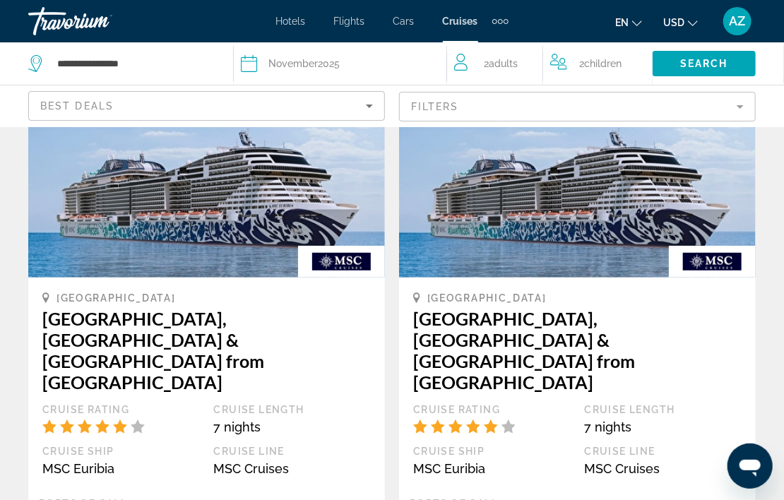
click at [387, 66] on div "Date [DATE]" at bounding box center [336, 64] width 191 height 20
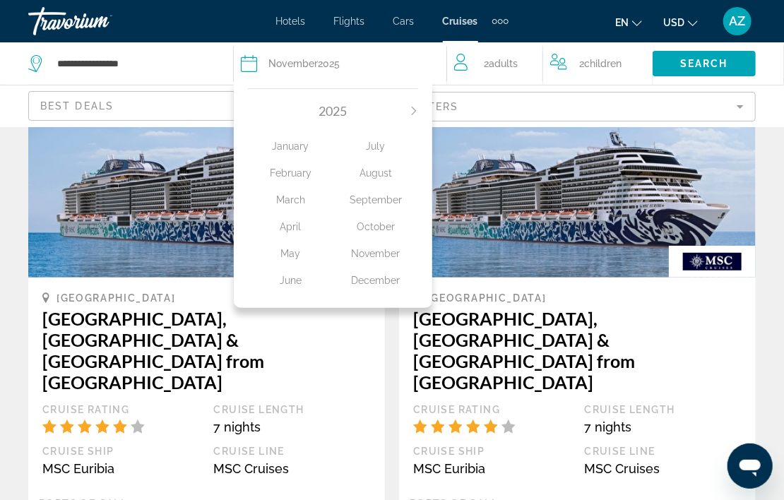
click at [298, 149] on div "January" at bounding box center [290, 146] width 85 height 25
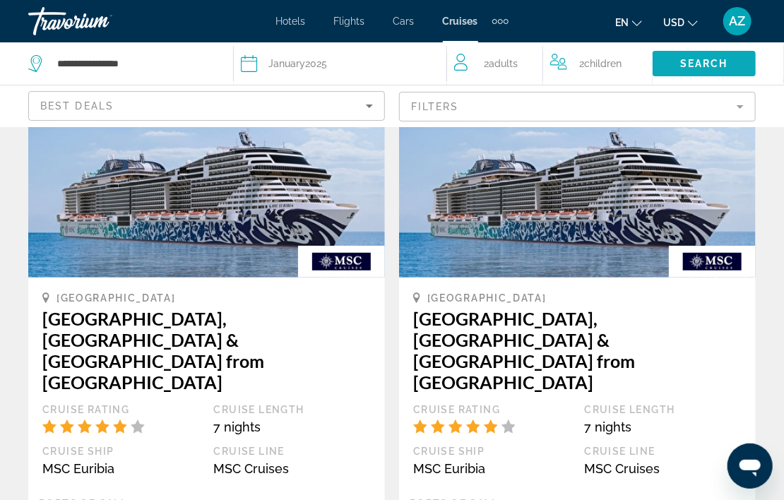
click at [716, 71] on span "Search widget" at bounding box center [704, 64] width 103 height 34
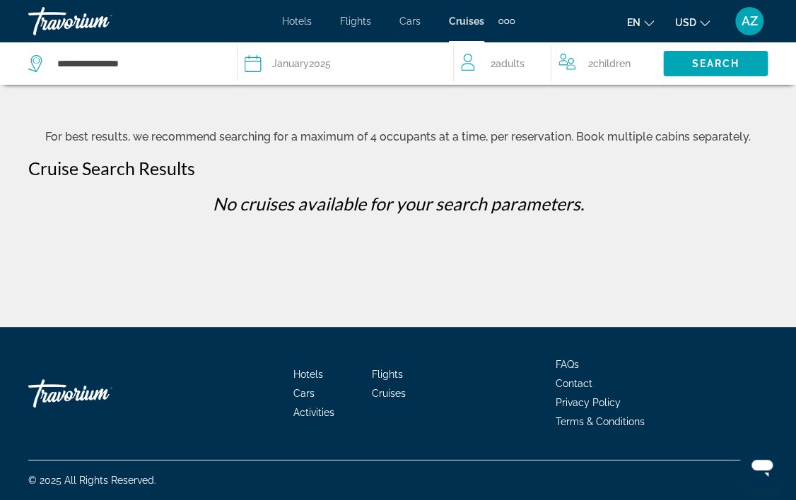
click at [397, 80] on button "Date [DATE] [DATE] February March April May June July August September October …" at bounding box center [341, 63] width 194 height 42
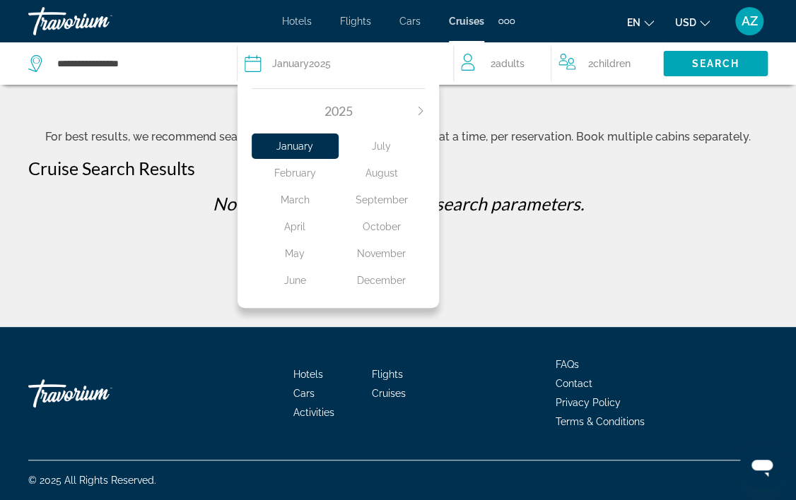
click at [383, 220] on div "October" at bounding box center [381, 226] width 87 height 25
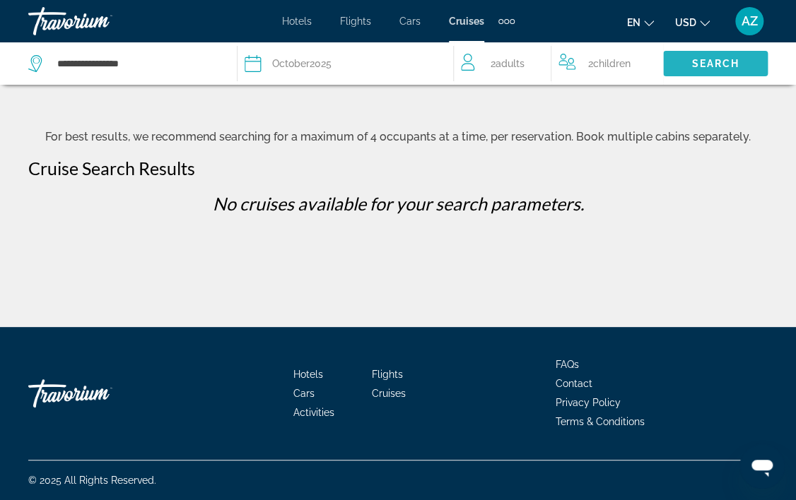
click at [698, 61] on span "Search" at bounding box center [715, 63] width 48 height 11
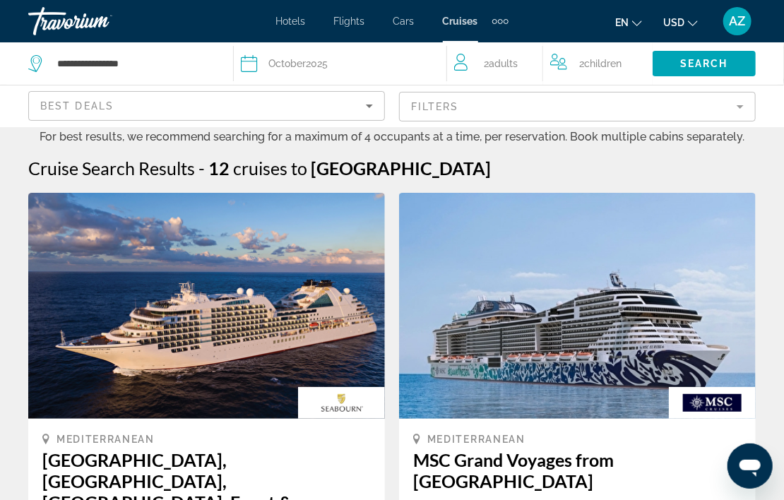
click at [630, 97] on mat-form-field "Filters" at bounding box center [577, 107] width 357 height 30
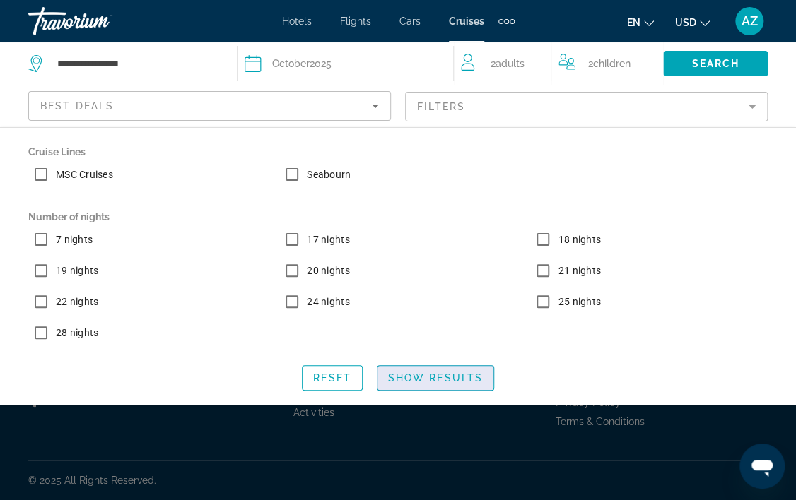
click at [410, 375] on button "Show Results" at bounding box center [435, 377] width 117 height 25
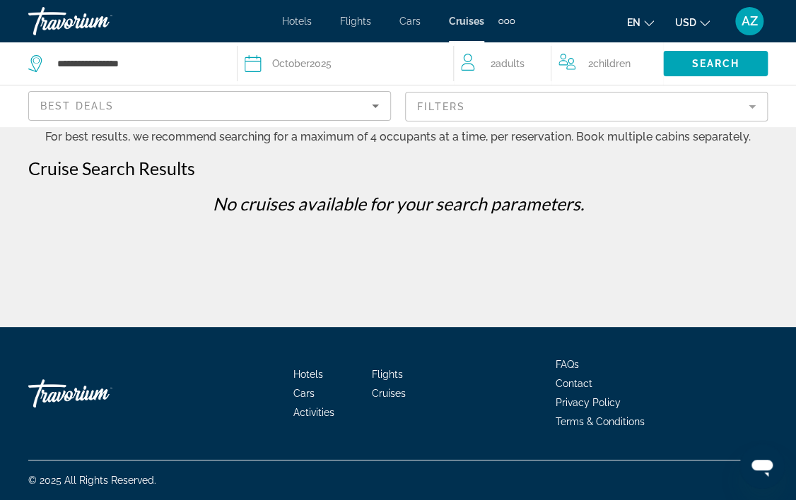
click at [482, 110] on mat-form-field "Filters" at bounding box center [586, 107] width 363 height 30
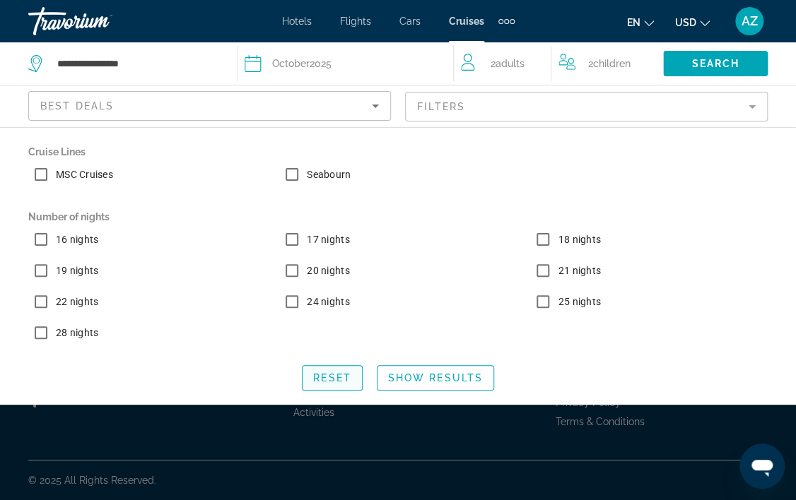
click at [341, 365] on span "Search widget" at bounding box center [331, 378] width 59 height 34
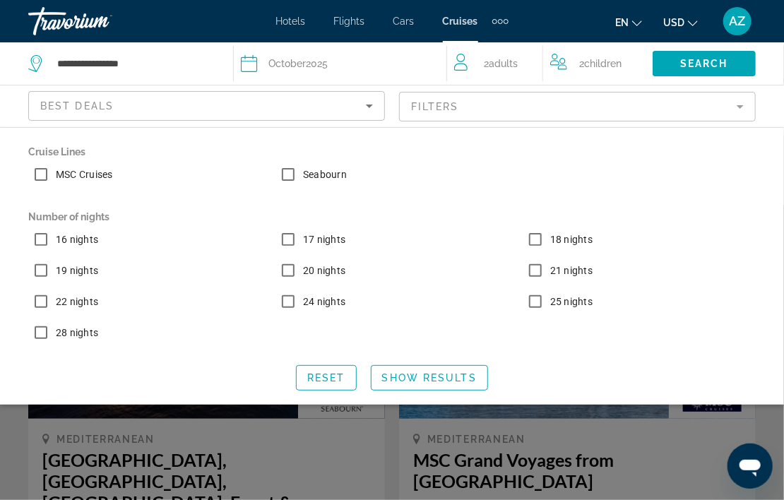
click at [387, 426] on div "Search widget" at bounding box center [392, 352] width 784 height 295
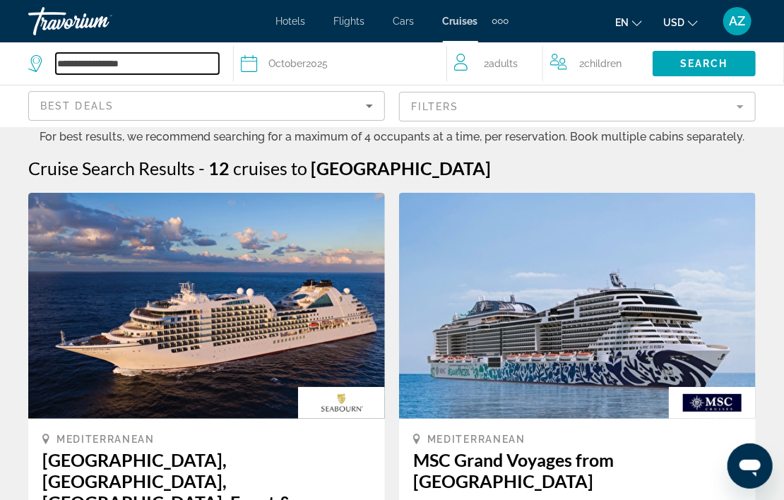
click at [160, 65] on input "**********" at bounding box center [137, 63] width 163 height 21
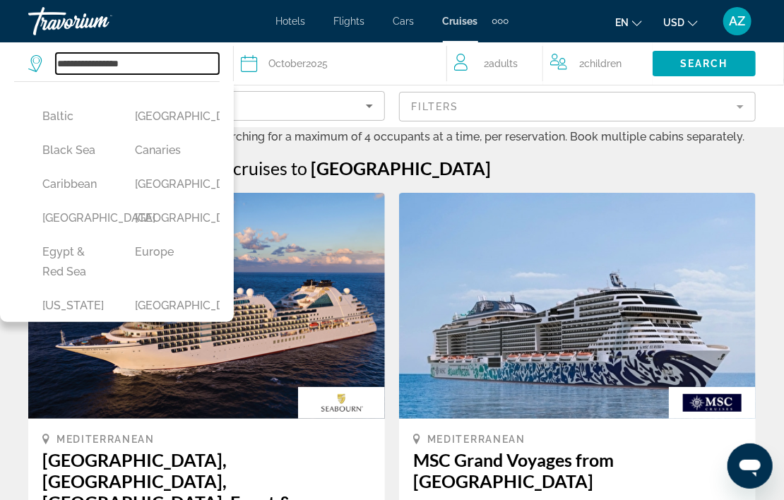
scroll to position [212, 0]
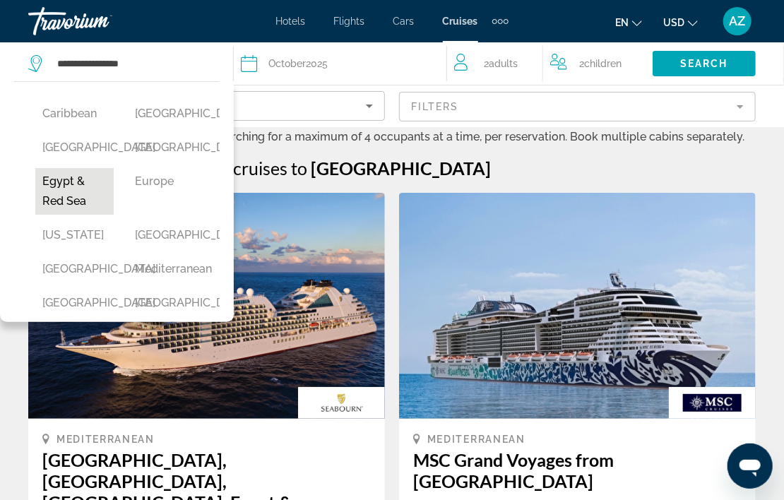
click at [90, 215] on button "Egypt & Red Sea" at bounding box center [74, 191] width 78 height 47
type input "**********"
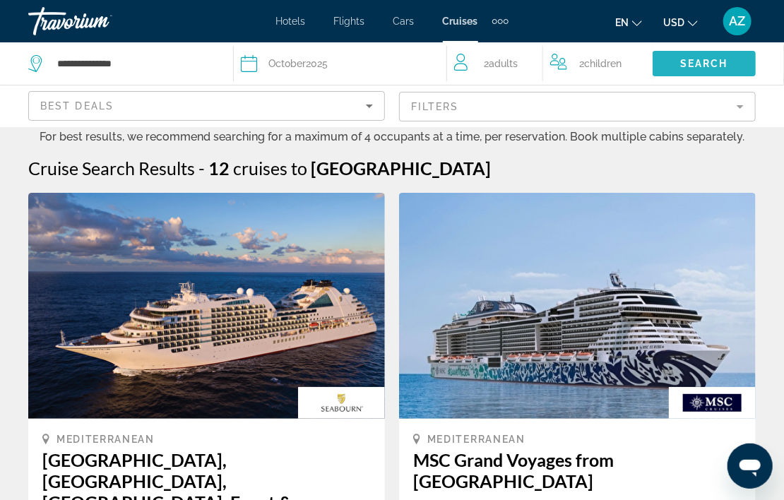
click at [741, 67] on span "Search widget" at bounding box center [704, 64] width 103 height 34
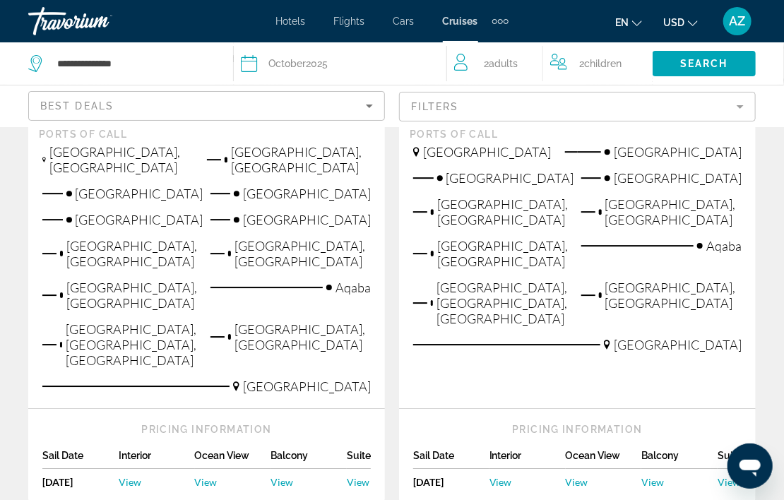
scroll to position [1201, 0]
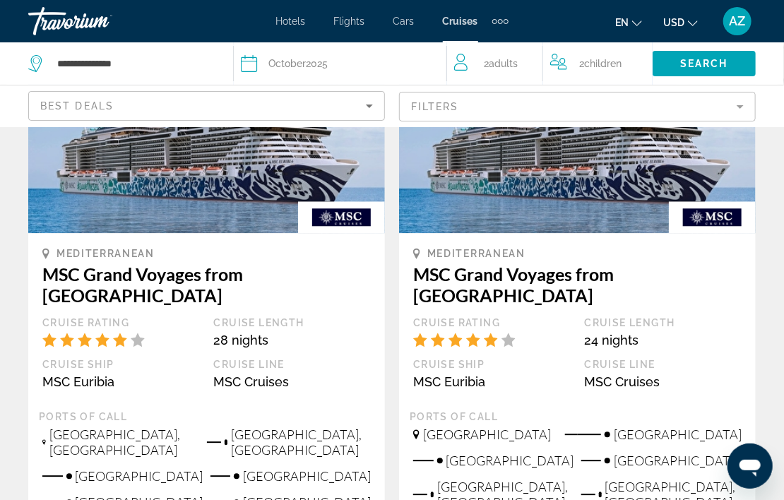
click at [353, 16] on span "Flights" at bounding box center [349, 21] width 31 height 11
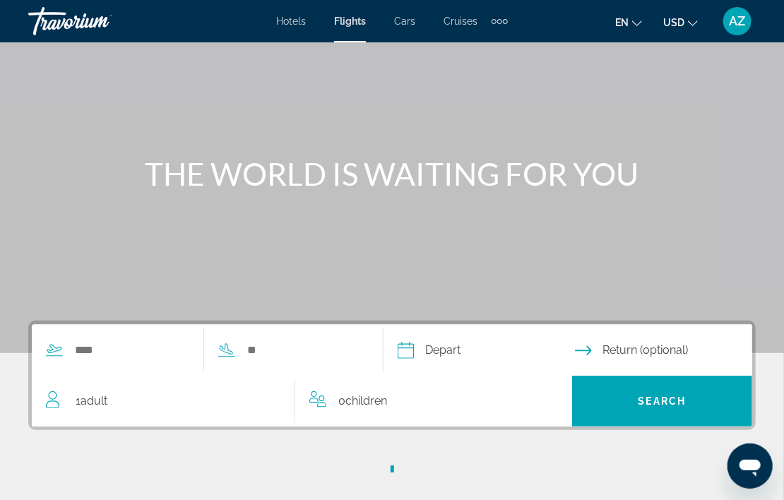
scroll to position [141, 0]
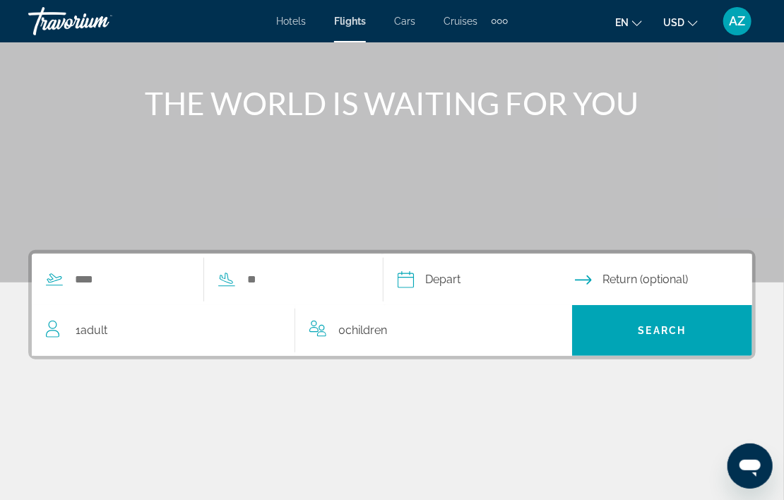
click at [293, 19] on span "Hotels" at bounding box center [291, 21] width 30 height 11
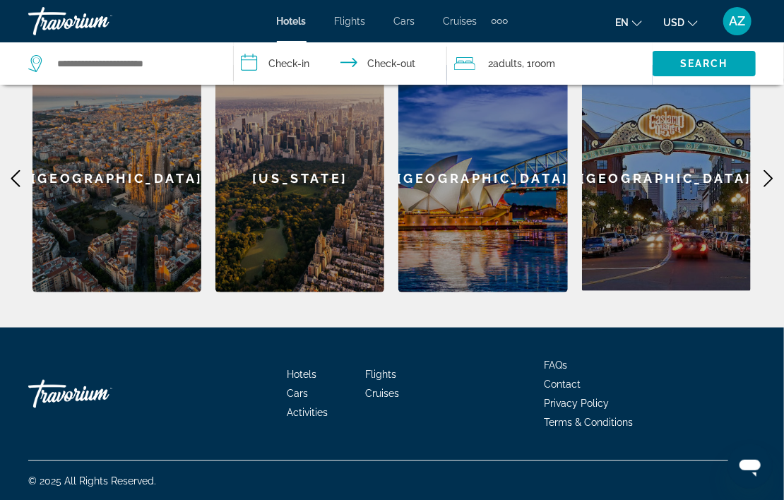
scroll to position [250, 0]
